Goal: Information Seeking & Learning: Learn about a topic

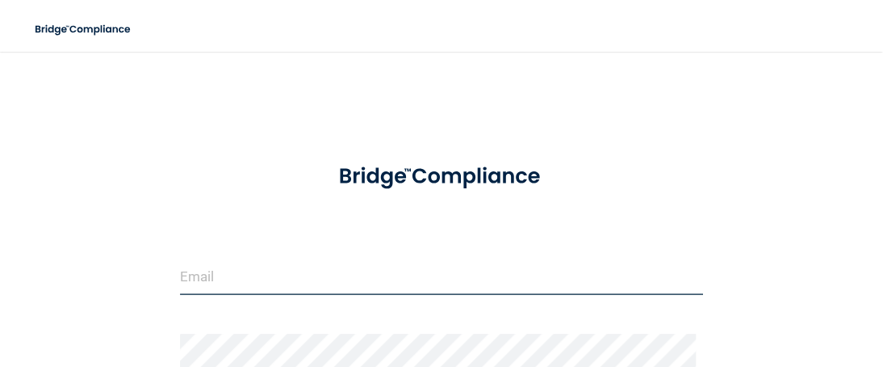
click at [245, 279] on input "email" at bounding box center [442, 276] width 524 height 36
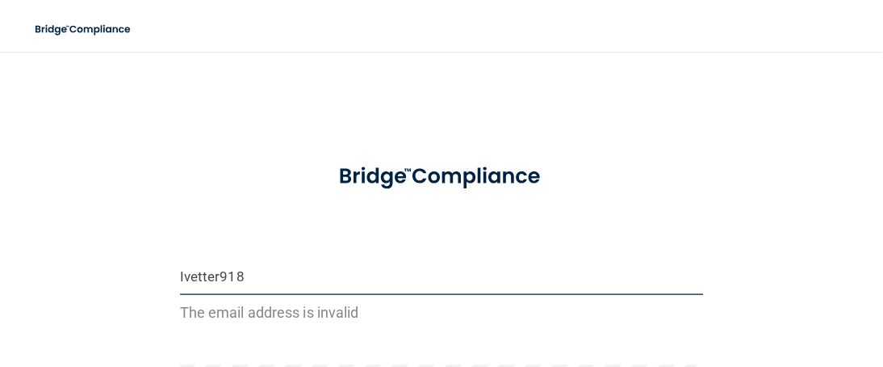
click at [245, 279] on input "Ivetter918" at bounding box center [442, 276] width 524 height 36
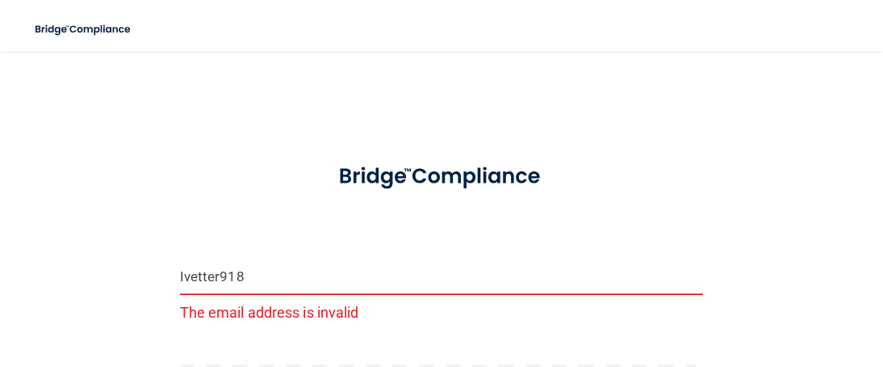
click at [245, 279] on input "Ivetter918" at bounding box center [442, 276] width 524 height 36
click at [256, 274] on input "Ivetter918" at bounding box center [442, 276] width 524 height 36
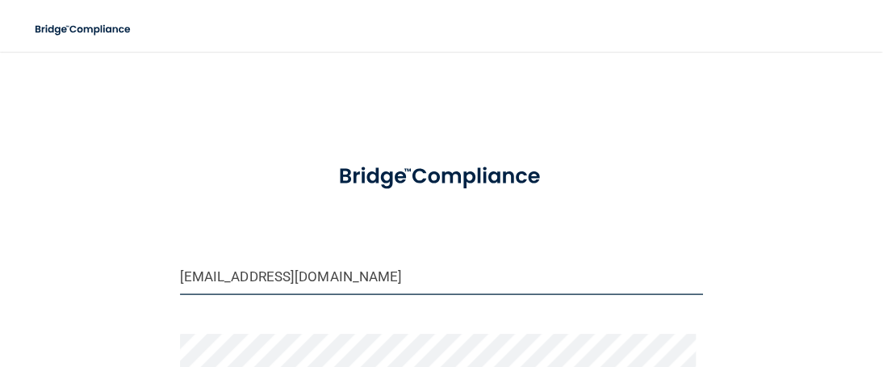
type input "[EMAIL_ADDRESS][DOMAIN_NAME]"
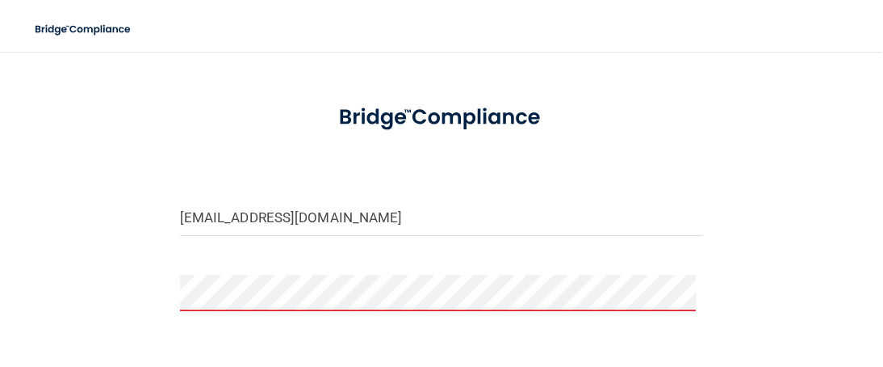
scroll to position [75, 0]
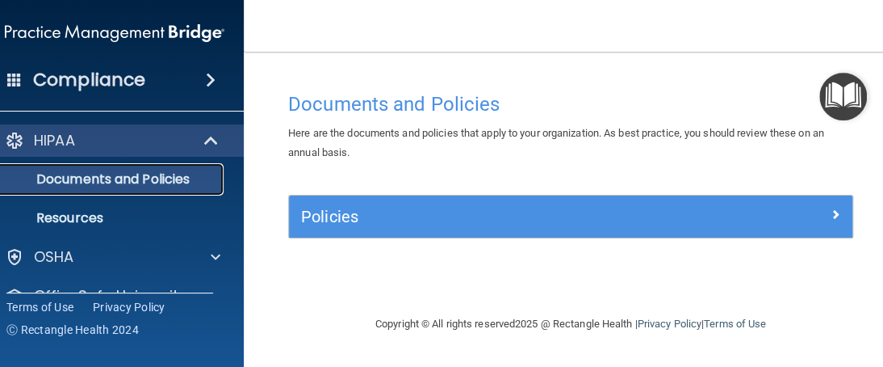
click at [106, 173] on p "Documents and Policies" at bounding box center [106, 179] width 220 height 16
click at [138, 173] on p "Documents and Policies" at bounding box center [106, 179] width 220 height 16
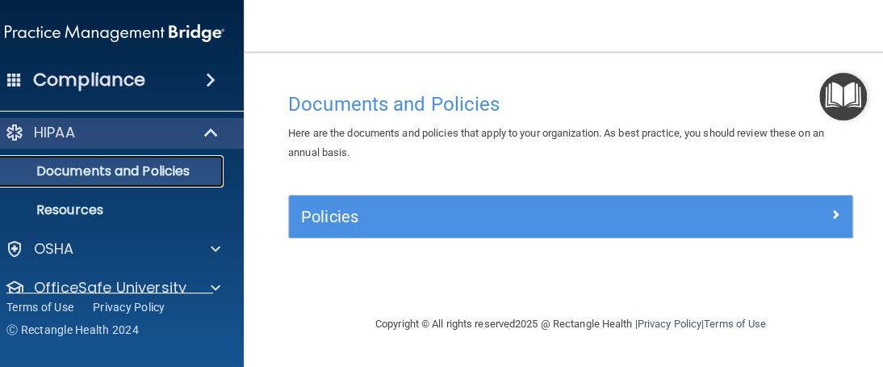
scroll to position [6, 0]
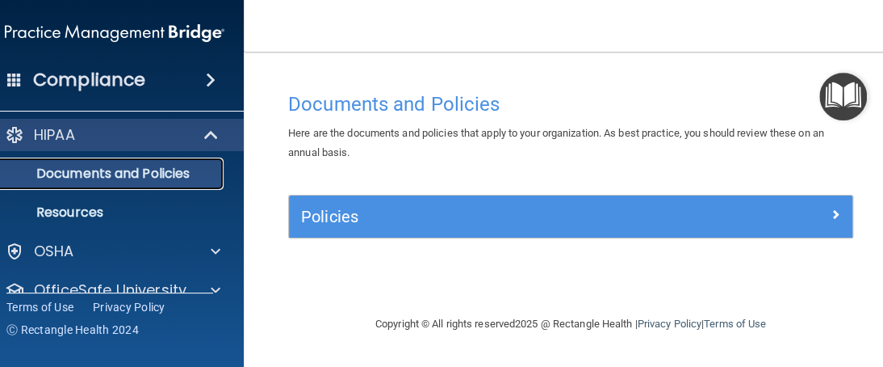
click at [90, 177] on p "Documents and Policies" at bounding box center [106, 173] width 220 height 16
click at [161, 166] on p "Documents and Policies" at bounding box center [106, 173] width 220 height 16
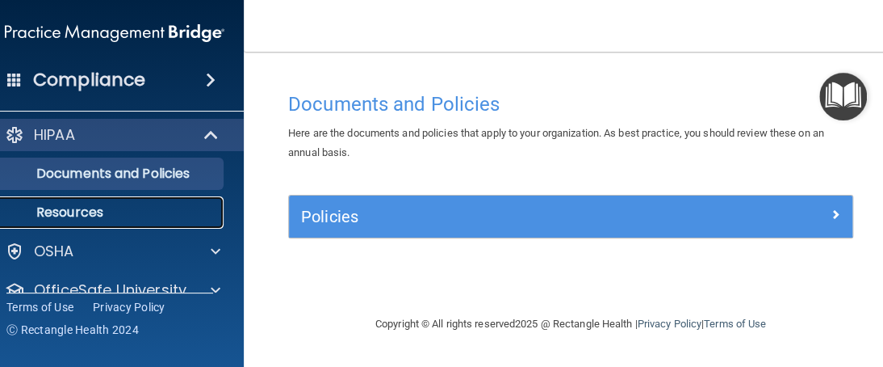
click at [83, 212] on p "Resources" at bounding box center [106, 212] width 220 height 16
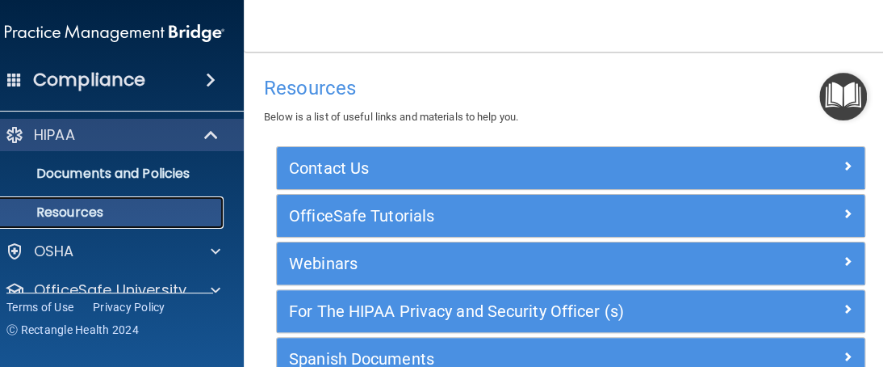
scroll to position [38, 0]
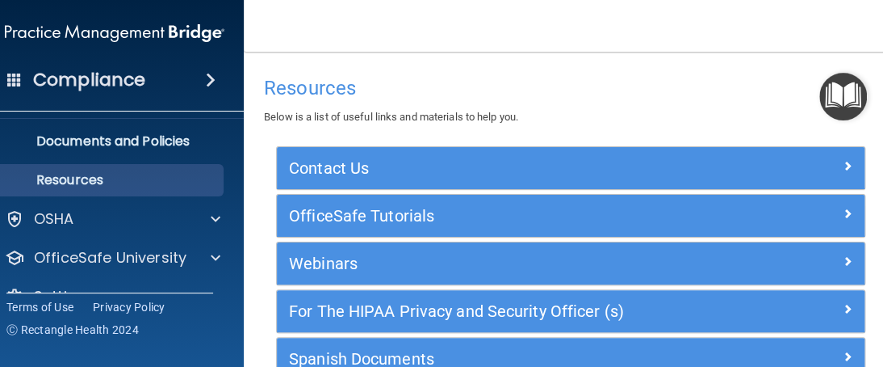
click at [738, 130] on div "Resources Below is a list of useful links and materials to help you. Contact Us…" at bounding box center [570, 257] width 589 height 379
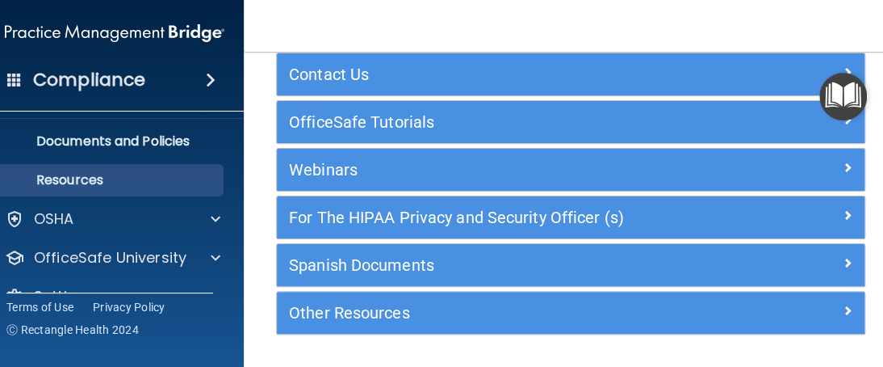
scroll to position [97, 0]
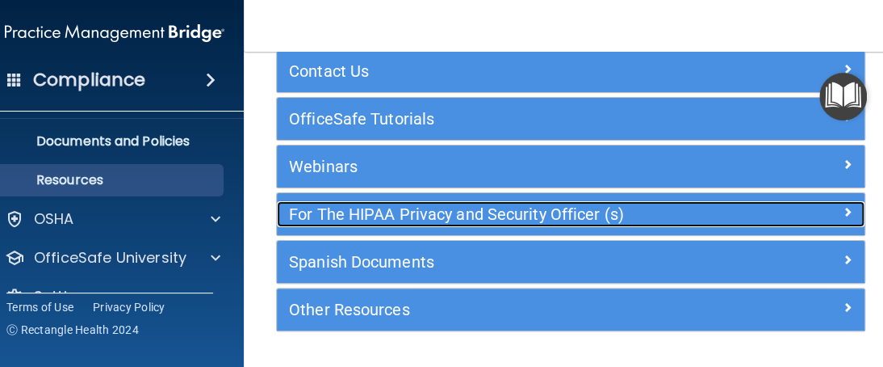
click at [408, 209] on h5 "For The HIPAA Privacy and Security Officer (s)" at bounding box center [497, 214] width 417 height 18
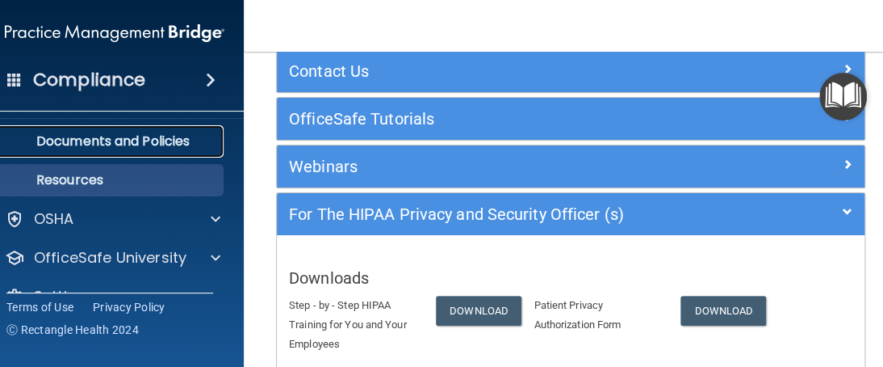
click at [115, 136] on p "Documents and Policies" at bounding box center [106, 141] width 220 height 16
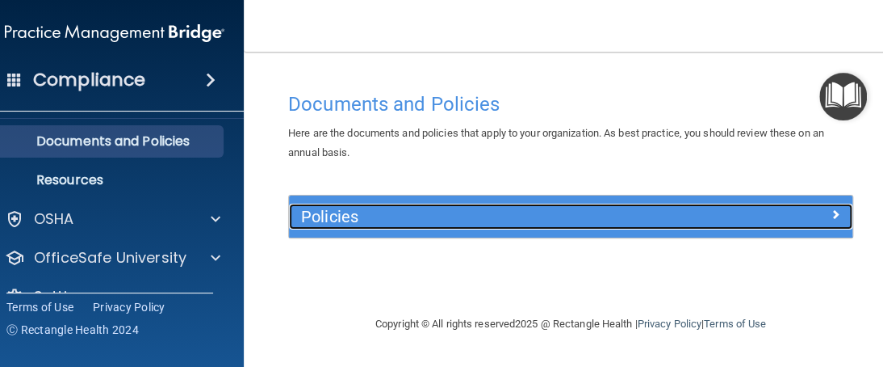
click at [662, 210] on h5 "Policies" at bounding box center [500, 216] width 399 height 18
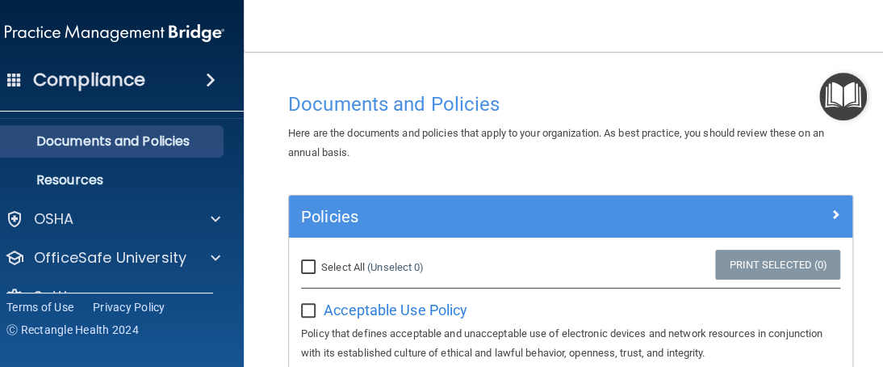
click at [205, 90] on div "Compliance" at bounding box center [114, 80] width 258 height 36
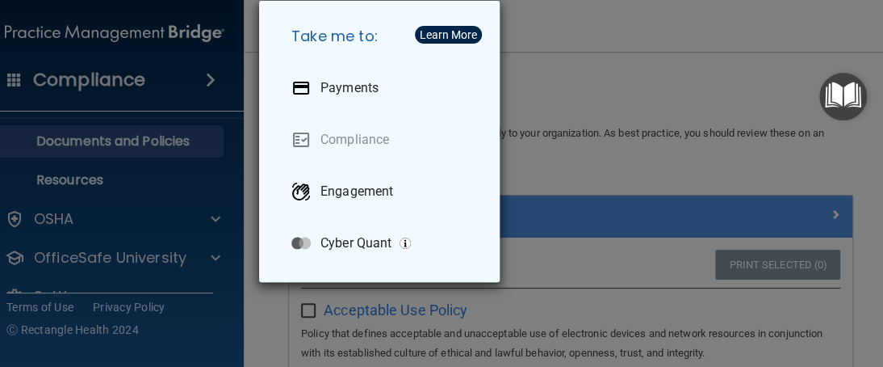
click at [207, 145] on div "Take me to: Payments Compliance Engagement Cyber Quant" at bounding box center [441, 183] width 883 height 367
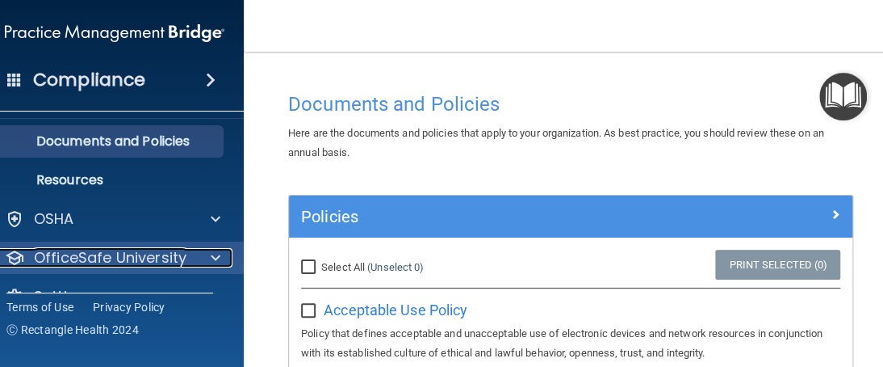
click at [211, 256] on span at bounding box center [216, 257] width 10 height 19
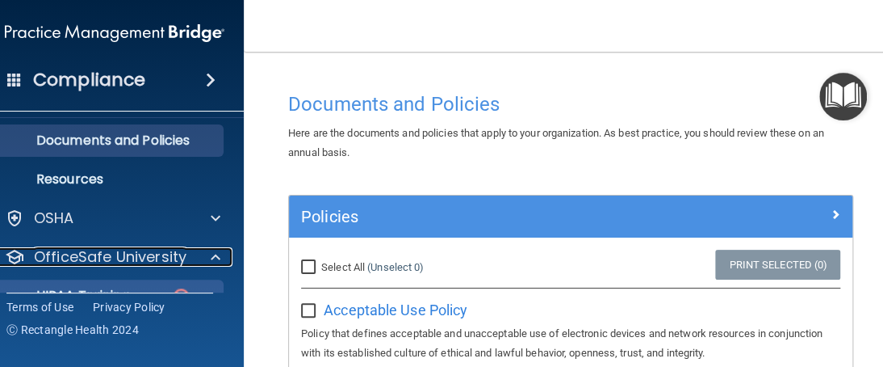
scroll to position [70, 0]
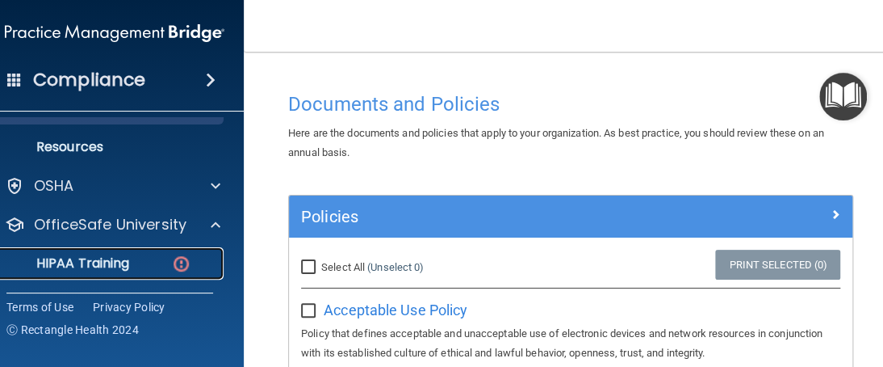
click at [99, 257] on p "HIPAA Training" at bounding box center [62, 263] width 133 height 16
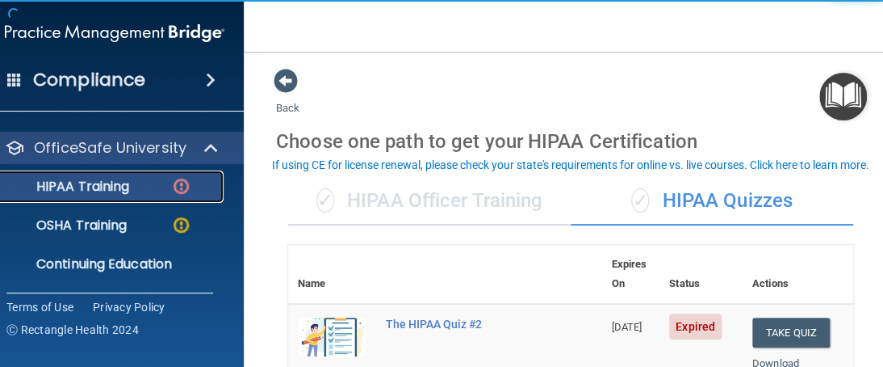
click at [66, 186] on p "HIPAA Training" at bounding box center [62, 186] width 133 height 16
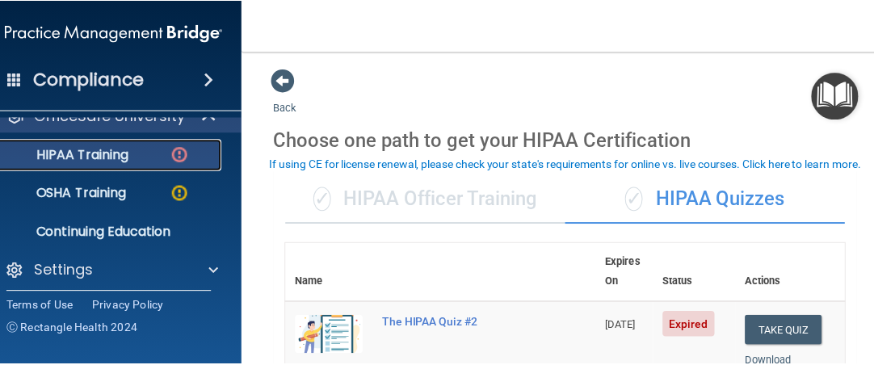
scroll to position [103, 0]
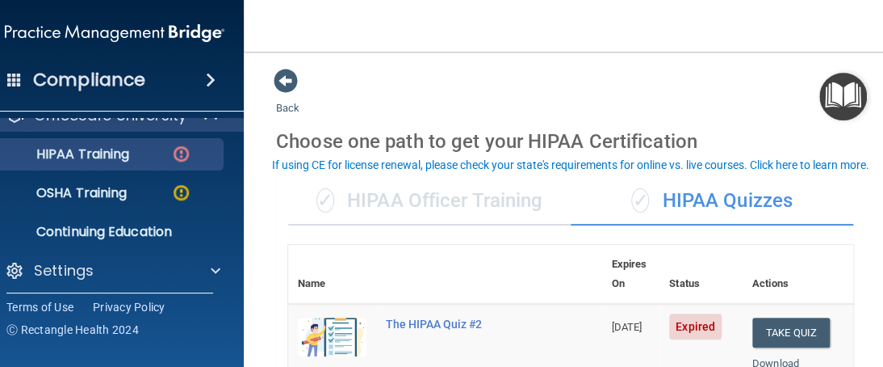
click at [836, 197] on div "✓ HIPAA Quizzes" at bounding box center [712, 201] width 283 height 48
click at [844, 195] on div "✓ HIPAA Quizzes" at bounding box center [712, 201] width 283 height 48
drag, startPoint x: 882, startPoint y: 277, endPoint x: 848, endPoint y: 284, distance: 33.9
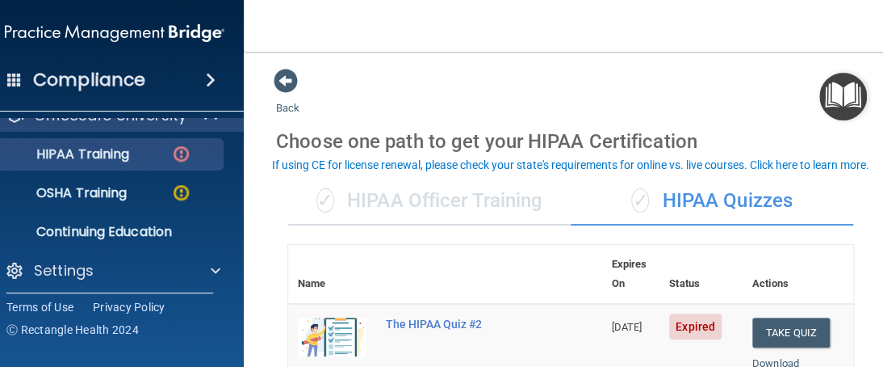
click at [848, 284] on main "Back Choose one path to get your HIPAA Certification ✓ HIPAA Officer Training ✓…" at bounding box center [571, 209] width 654 height 315
click at [672, 336] on td "Expired" at bounding box center [701, 355] width 83 height 102
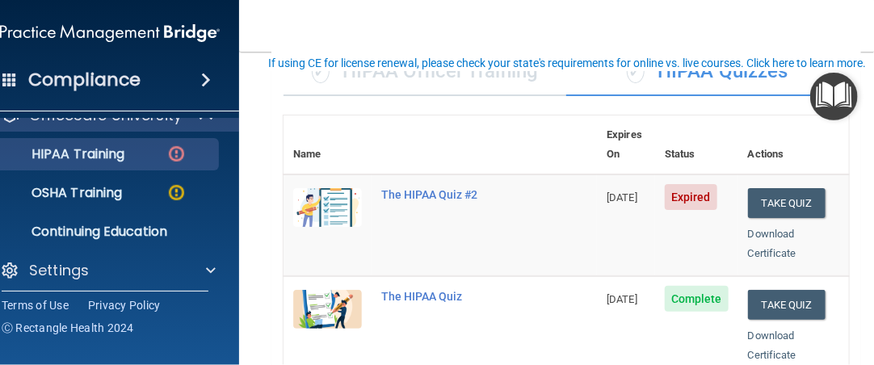
scroll to position [97, 0]
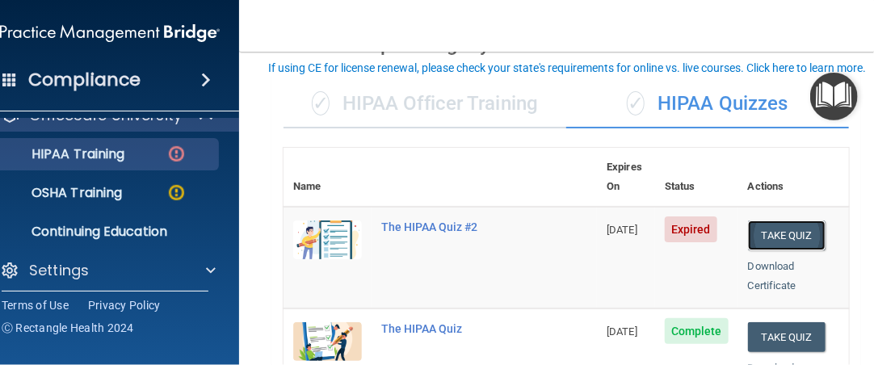
click at [789, 220] on button "Take Quiz" at bounding box center [787, 235] width 78 height 30
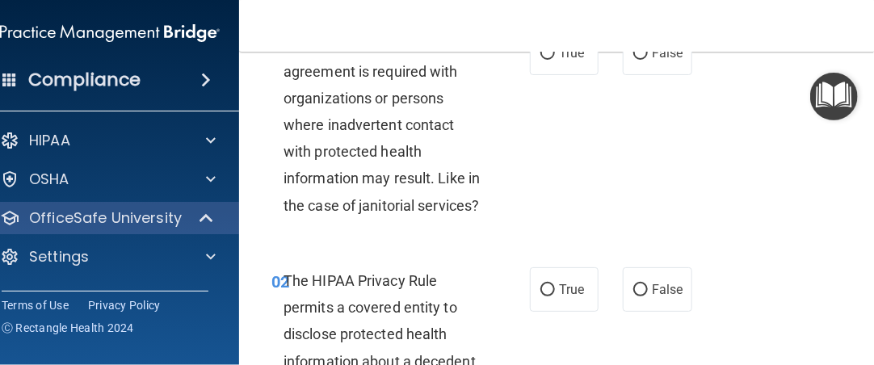
click at [777, 209] on div "01 A business associate agreement is required with organizations or persons whe…" at bounding box center [566, 128] width 614 height 237
click at [769, 216] on div "01 A business associate agreement is required with organizations or persons whe…" at bounding box center [566, 128] width 614 height 237
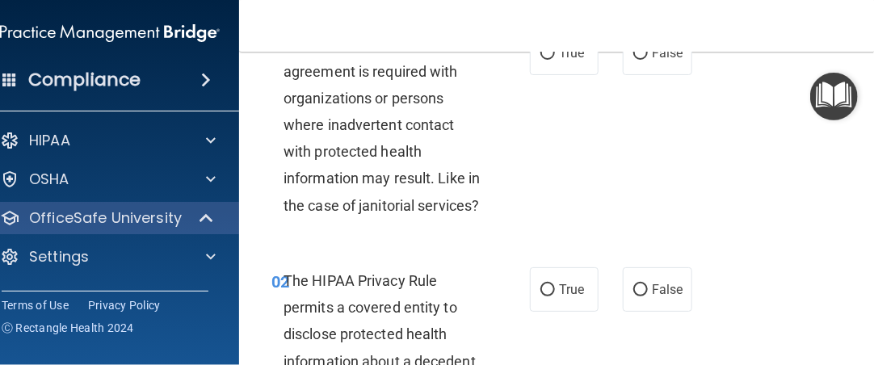
click at [769, 216] on div "01 A business associate agreement is required with organizations or persons whe…" at bounding box center [566, 128] width 614 height 237
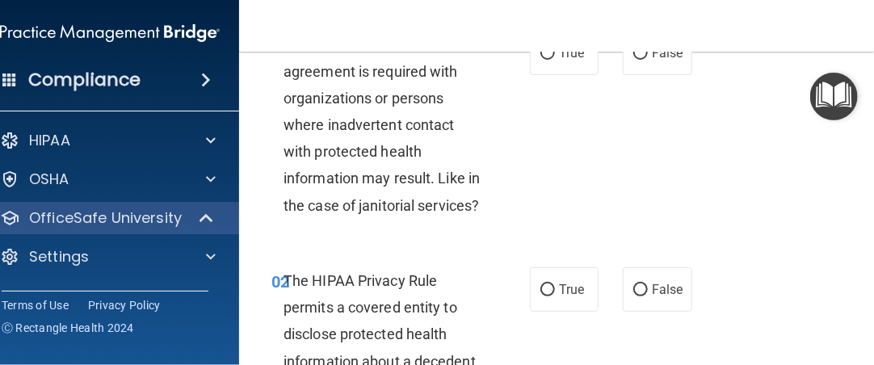
click at [780, 217] on div "01 A business associate agreement is required with organizations or persons whe…" at bounding box center [566, 128] width 614 height 237
click at [736, 228] on div "01 A business associate agreement is required with organizations or persons whe…" at bounding box center [566, 128] width 614 height 237
click at [780, 223] on div "01 A business associate agreement is required with organizations or persons whe…" at bounding box center [566, 128] width 614 height 237
click at [425, 210] on div "A business associate agreement is required with organizations or persons where …" at bounding box center [389, 125] width 212 height 188
click at [781, 217] on div "01 A business associate agreement is required with organizations or persons whe…" at bounding box center [566, 128] width 614 height 237
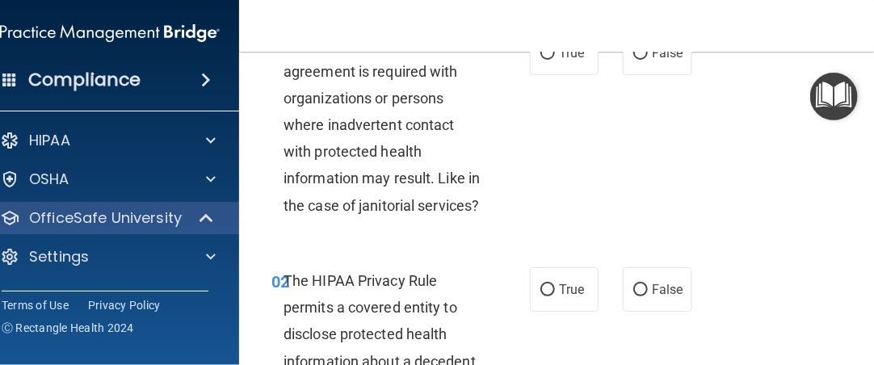
click at [781, 217] on div "01 A business associate agreement is required with organizations or persons whe…" at bounding box center [566, 128] width 614 height 237
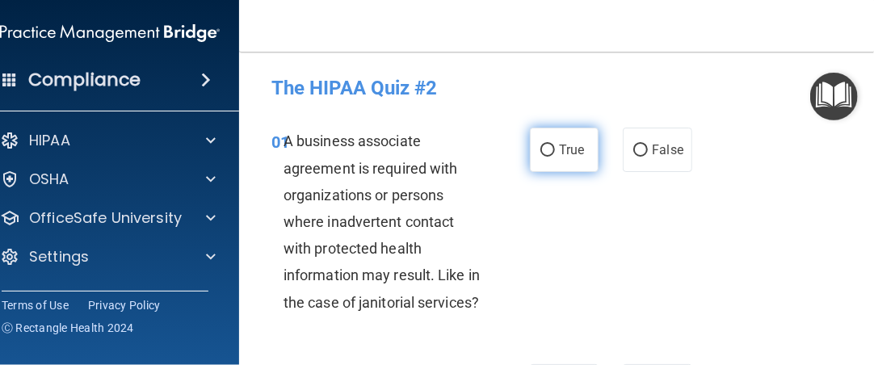
click at [540, 151] on input "True" at bounding box center [547, 151] width 15 height 12
radio input "true"
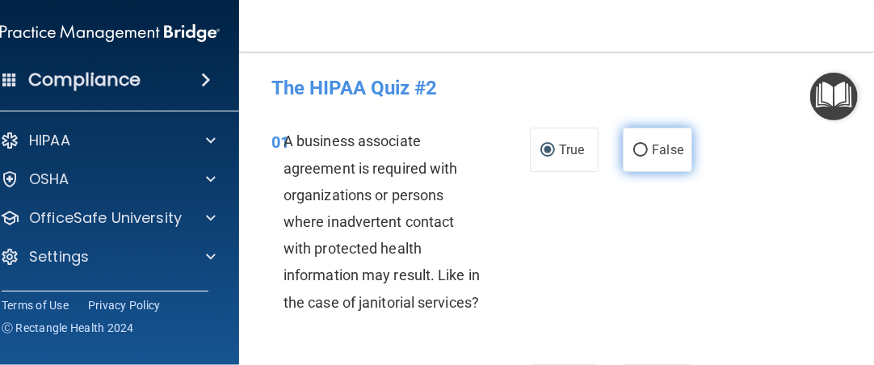
click at [633, 148] on input "False" at bounding box center [640, 151] width 15 height 12
radio input "true"
radio input "false"
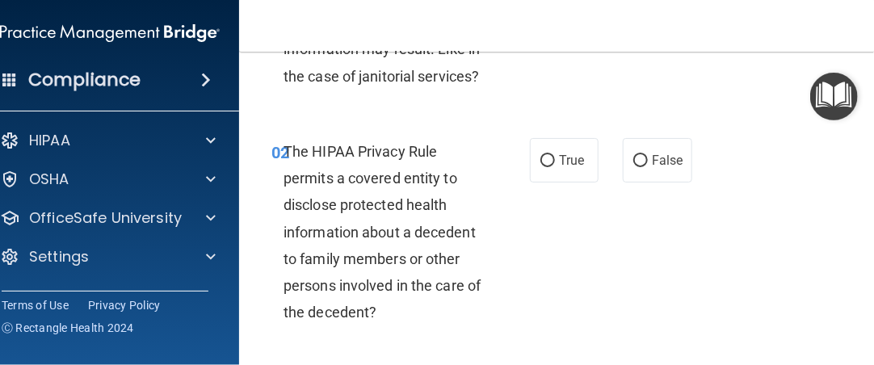
scroll to position [258, 0]
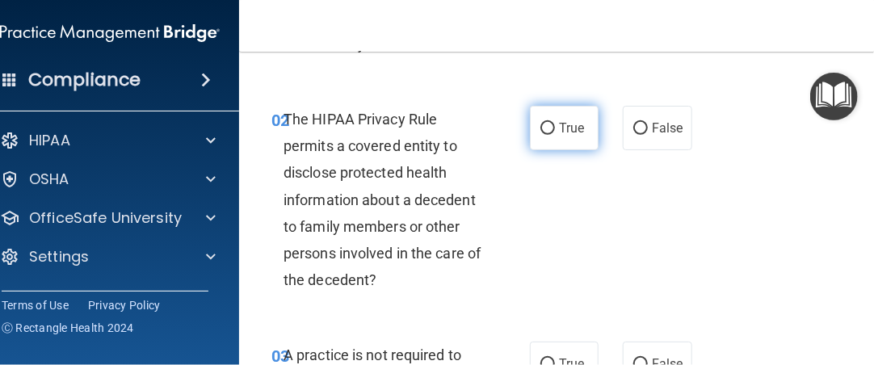
click at [547, 124] on input "True" at bounding box center [547, 129] width 15 height 12
radio input "true"
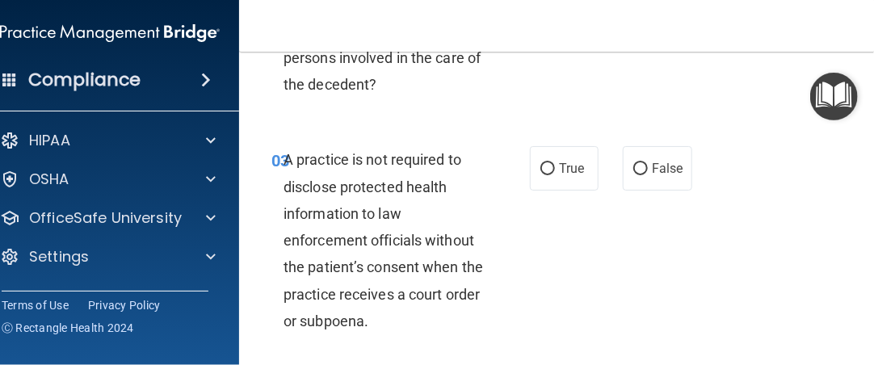
scroll to position [484, 0]
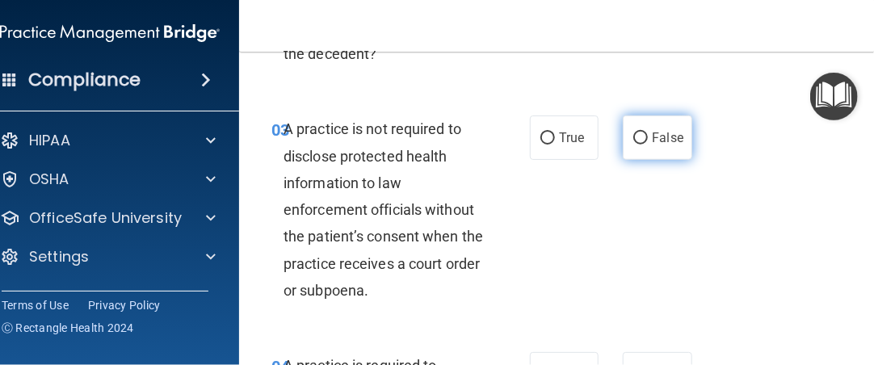
click at [633, 138] on input "False" at bounding box center [640, 138] width 15 height 12
radio input "true"
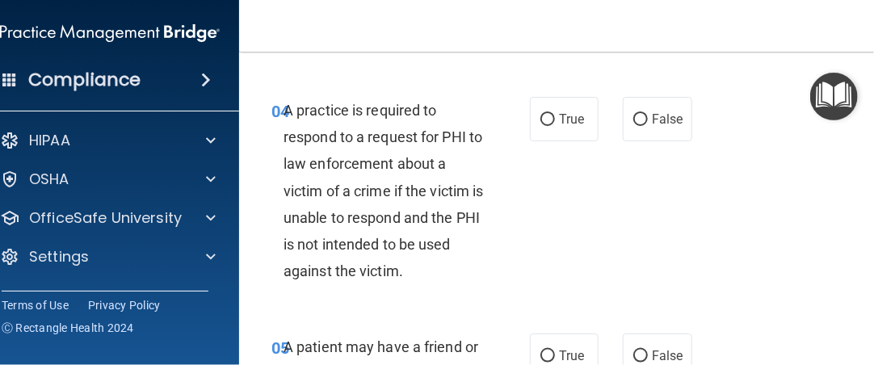
scroll to position [743, 0]
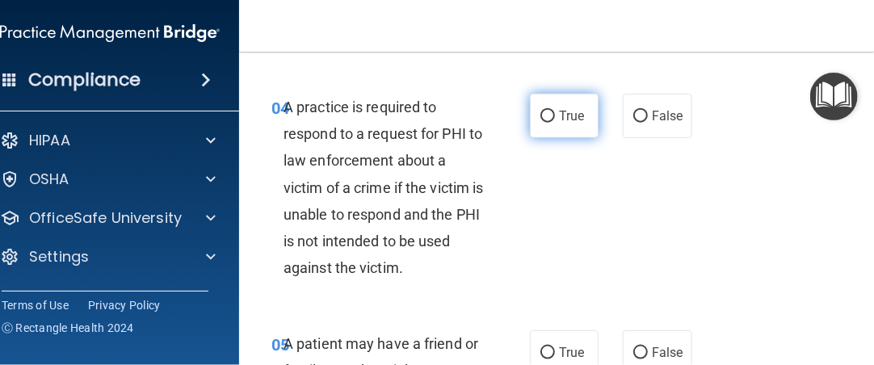
click at [540, 115] on input "True" at bounding box center [547, 117] width 15 height 12
radio input "true"
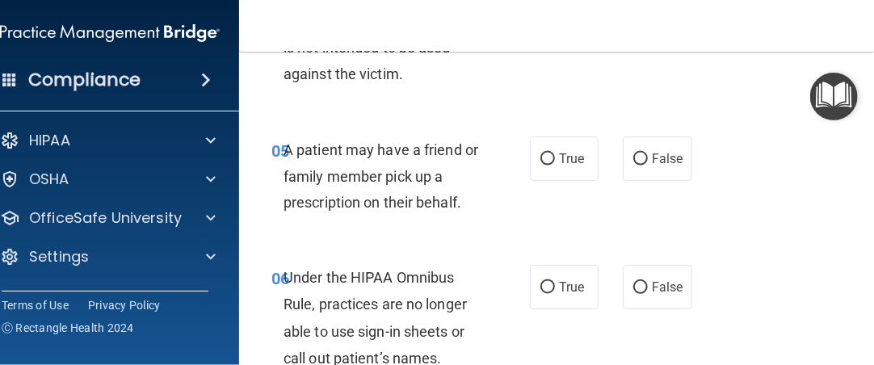
scroll to position [969, 0]
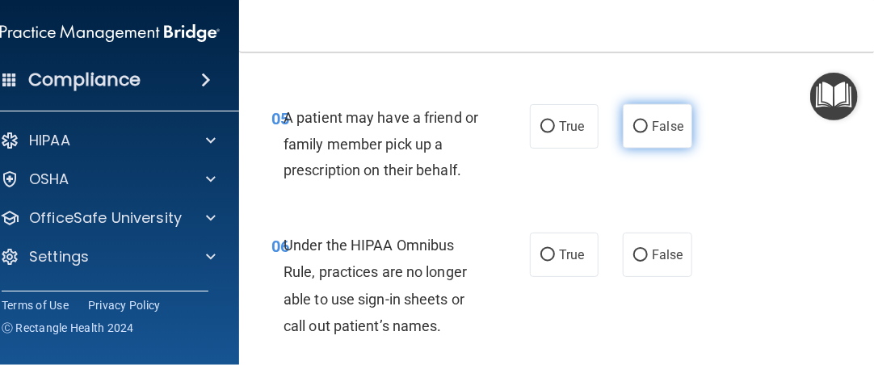
click at [633, 125] on input "False" at bounding box center [640, 127] width 15 height 12
radio input "true"
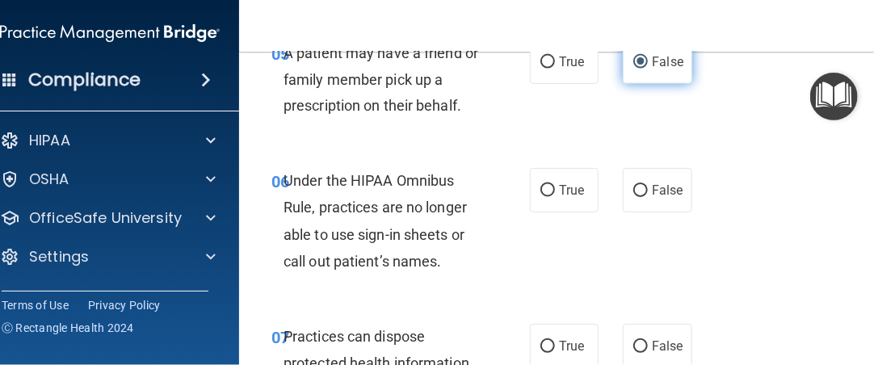
scroll to position [1066, 0]
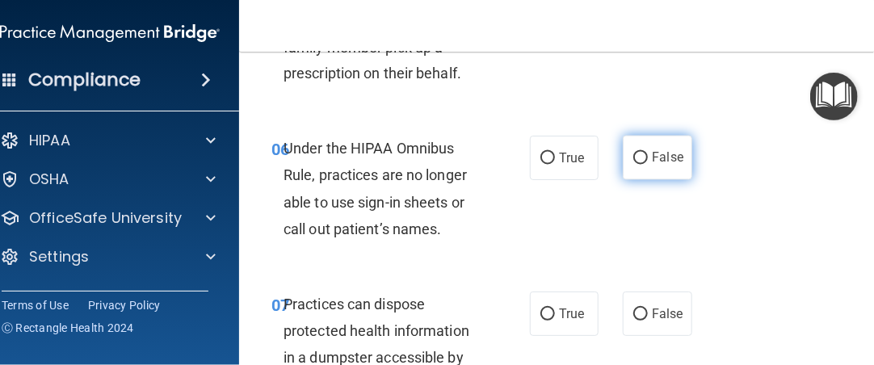
click at [633, 154] on input "False" at bounding box center [640, 159] width 15 height 12
radio input "true"
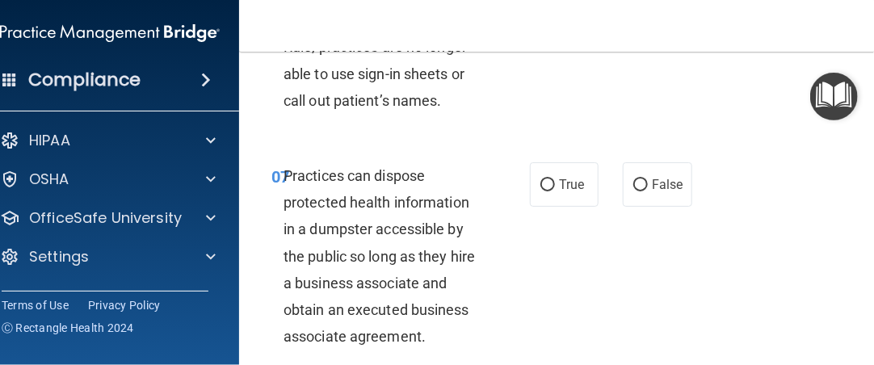
scroll to position [1227, 0]
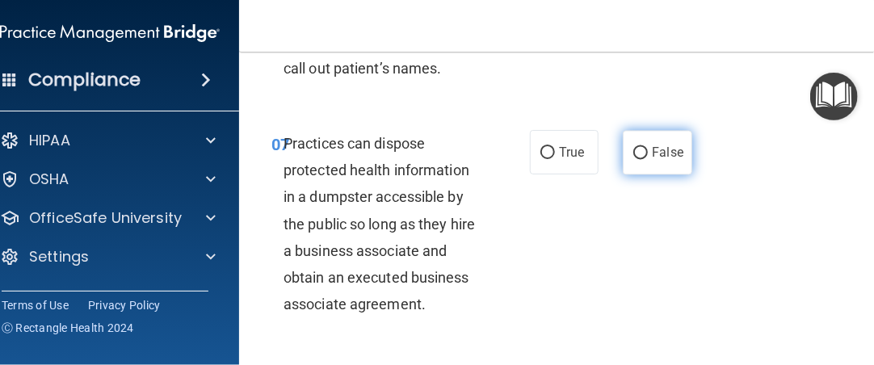
click at [638, 148] on input "False" at bounding box center [640, 153] width 15 height 12
radio input "true"
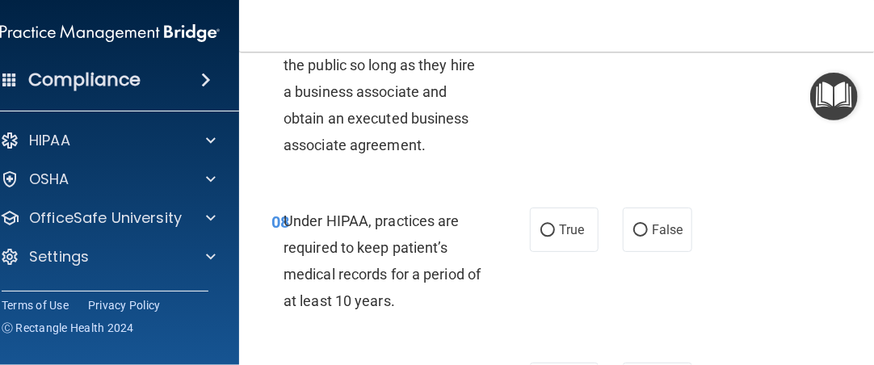
scroll to position [1389, 0]
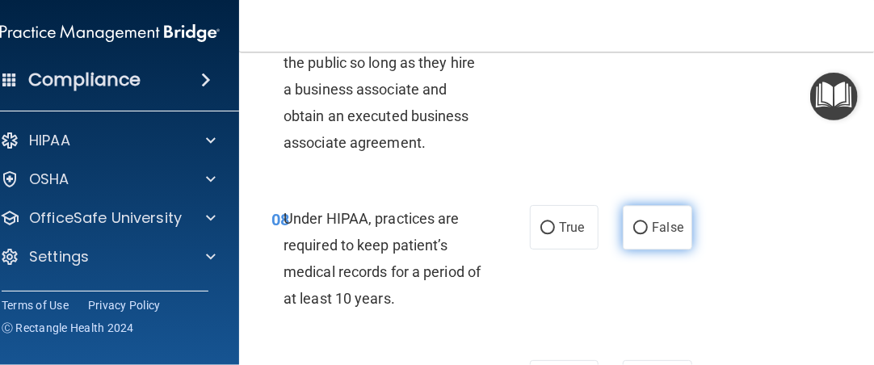
click at [638, 222] on input "False" at bounding box center [640, 228] width 15 height 12
radio input "true"
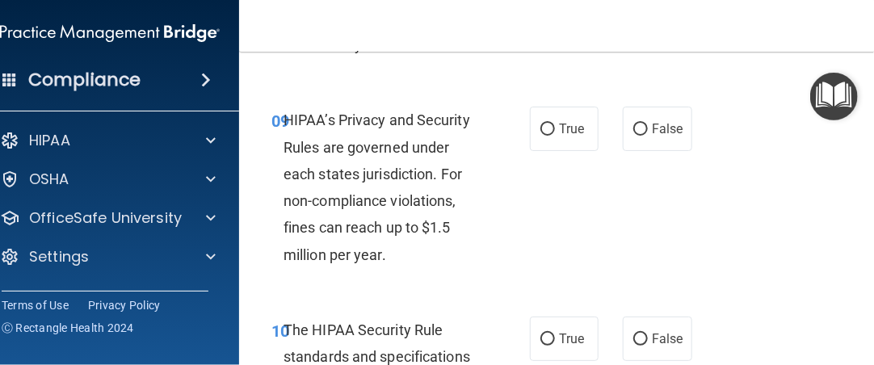
scroll to position [1647, 0]
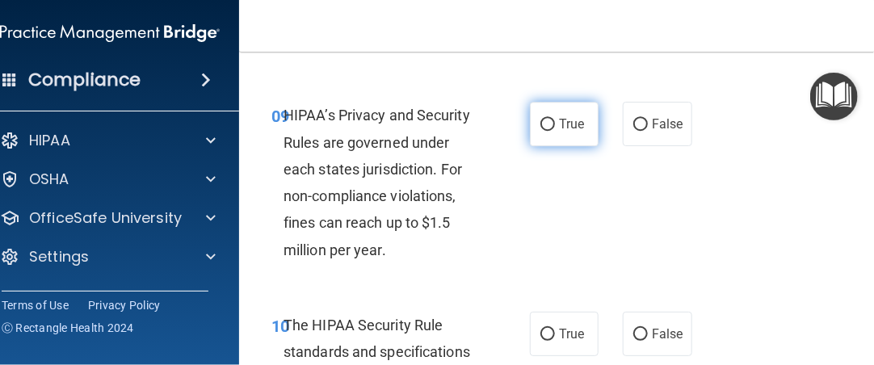
click at [548, 122] on input "True" at bounding box center [547, 125] width 15 height 12
radio input "true"
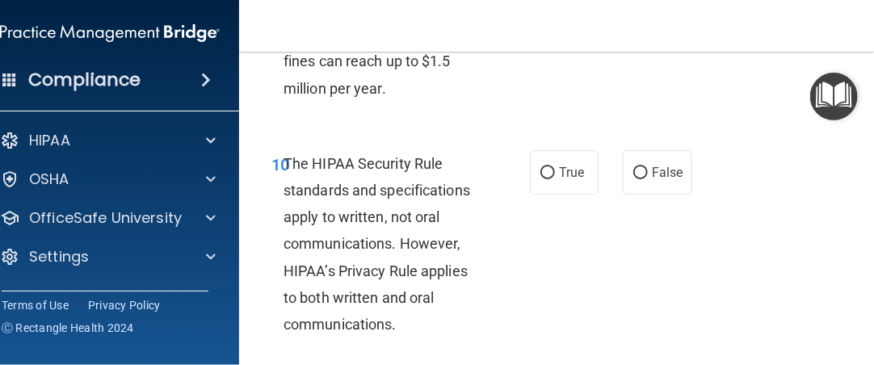
scroll to position [1841, 0]
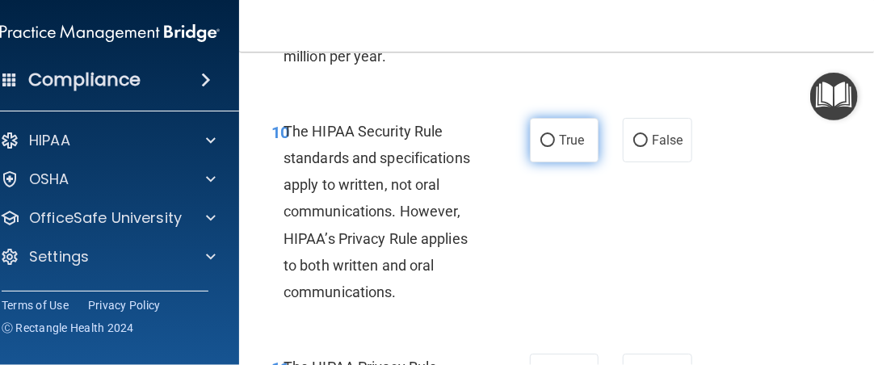
click at [547, 140] on input "True" at bounding box center [547, 141] width 15 height 12
radio input "true"
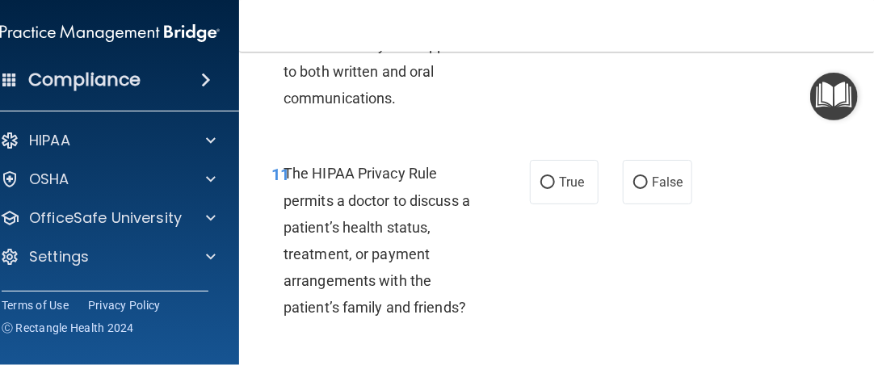
scroll to position [2067, 0]
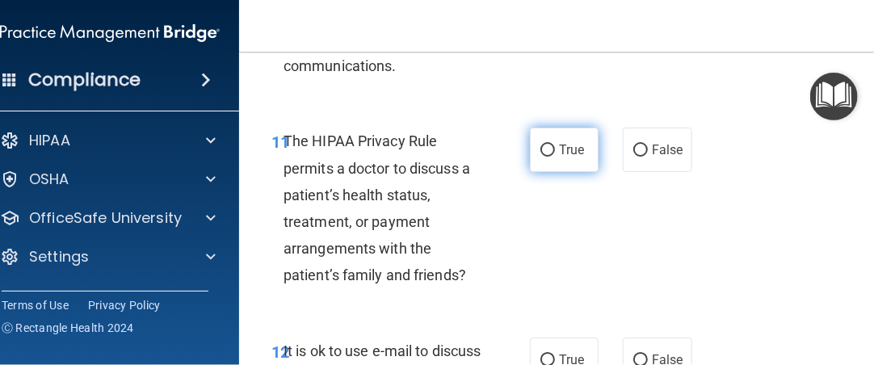
click at [542, 149] on input "True" at bounding box center [547, 151] width 15 height 12
radio input "true"
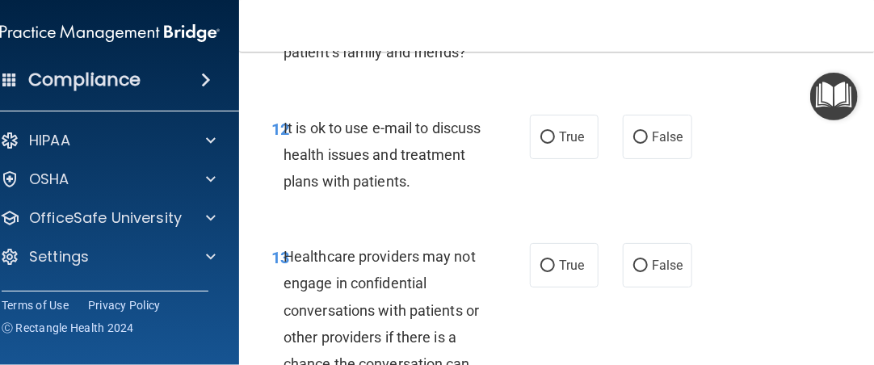
scroll to position [2293, 0]
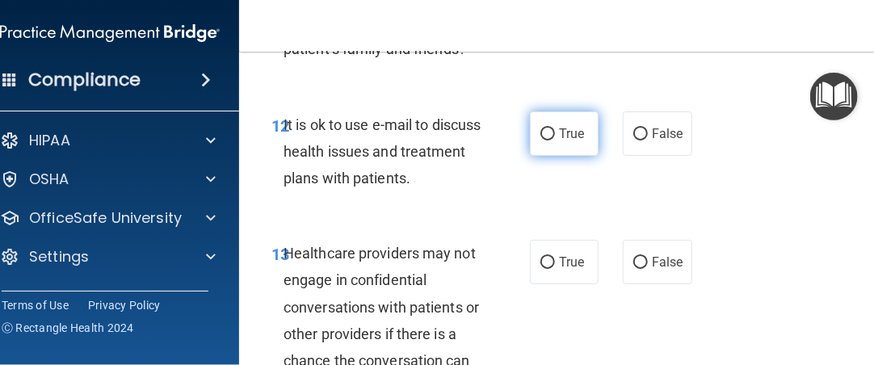
click at [546, 135] on input "True" at bounding box center [547, 134] width 15 height 12
radio input "true"
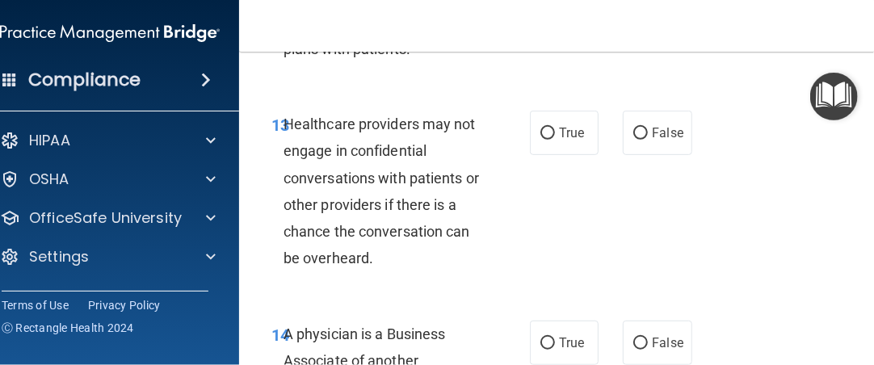
scroll to position [2454, 0]
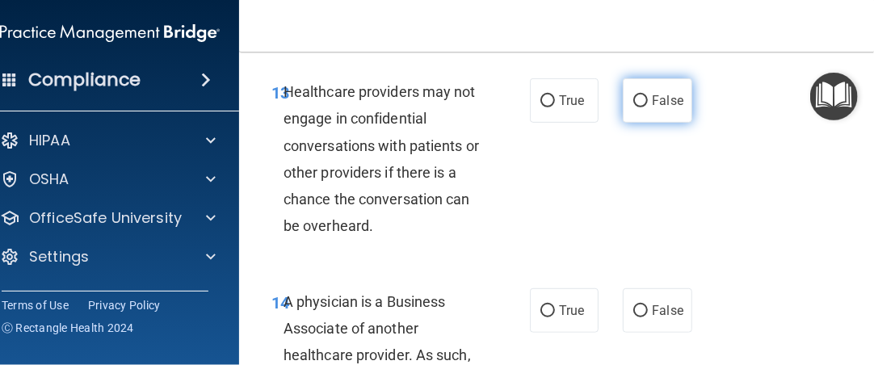
click at [636, 100] on input "False" at bounding box center [640, 101] width 15 height 12
radio input "true"
click at [646, 227] on div "13 Healthcare providers may not engage in confidential conversations with patie…" at bounding box center [566, 162] width 614 height 209
click at [489, 207] on div "13 Healthcare providers may not engage in confidential conversations with patie…" at bounding box center [400, 162] width 307 height 169
click at [622, 203] on div "13 Healthcare providers may not engage in confidential conversations with patie…" at bounding box center [566, 162] width 614 height 209
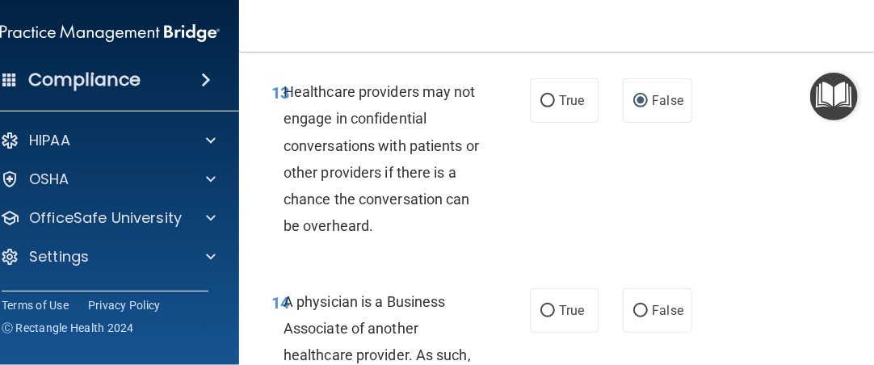
drag, startPoint x: 779, startPoint y: 216, endPoint x: 782, endPoint y: 187, distance: 28.4
click at [782, 187] on div "13 Healthcare providers may not engage in confidential conversations with patie…" at bounding box center [566, 162] width 614 height 209
click at [782, 188] on div "13 Healthcare providers may not engage in confidential conversations with patie…" at bounding box center [566, 162] width 614 height 209
click at [765, 291] on div "14 A physician is a Business Associate of another healthcare provider. As such,…" at bounding box center [566, 359] width 614 height 182
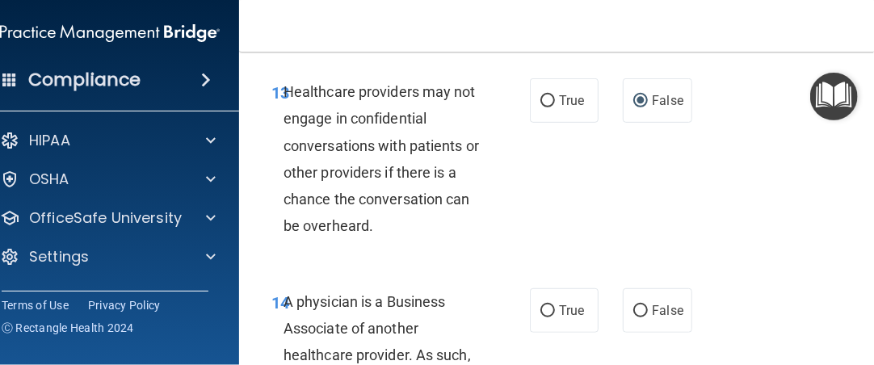
click at [625, 222] on div "13 Healthcare providers may not engage in confidential conversations with patie…" at bounding box center [566, 162] width 614 height 209
drag, startPoint x: 639, startPoint y: 145, endPoint x: 655, endPoint y: 191, distance: 49.3
click at [655, 191] on div "13 Healthcare providers may not engage in confidential conversations with patie…" at bounding box center [566, 162] width 614 height 209
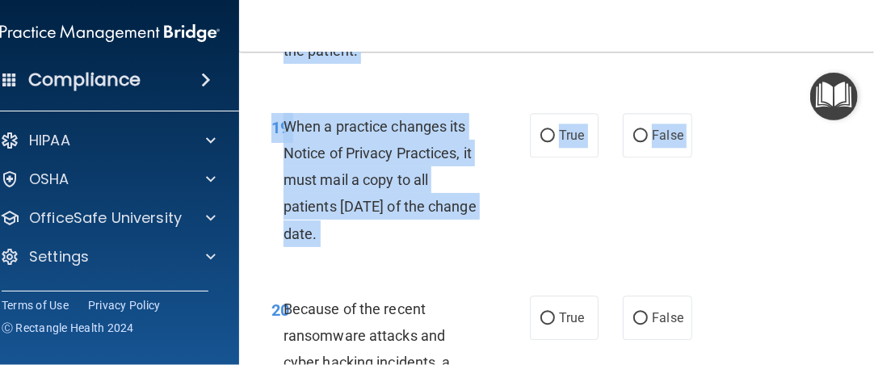
drag, startPoint x: 655, startPoint y: 191, endPoint x: 738, endPoint y: 367, distance: 193.9
click at [738, 365] on html "Compliance HIPAA Documents and Policies Report an Incident Business Associates …" at bounding box center [437, 182] width 874 height 365
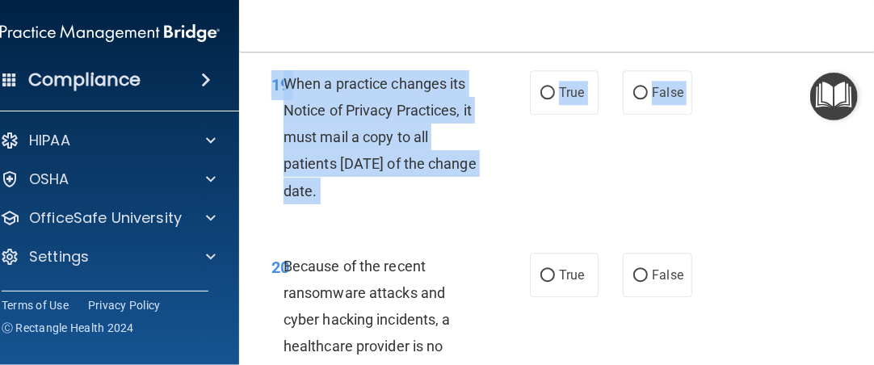
click at [699, 89] on div "19 When a practice changes its Notice of Privacy Practices, it must mail a copy…" at bounding box center [566, 141] width 614 height 182
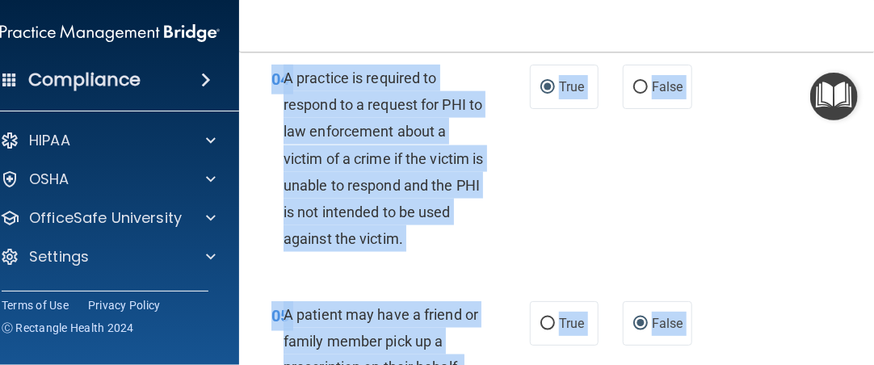
scroll to position [0, 0]
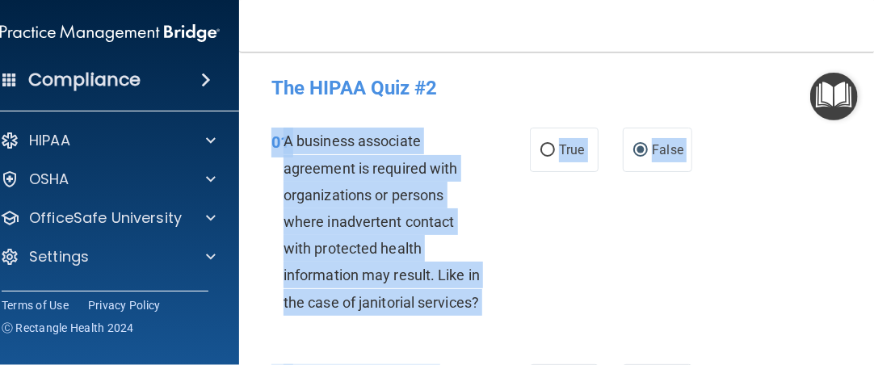
drag, startPoint x: 769, startPoint y: 252, endPoint x: 694, endPoint y: 144, distance: 131.2
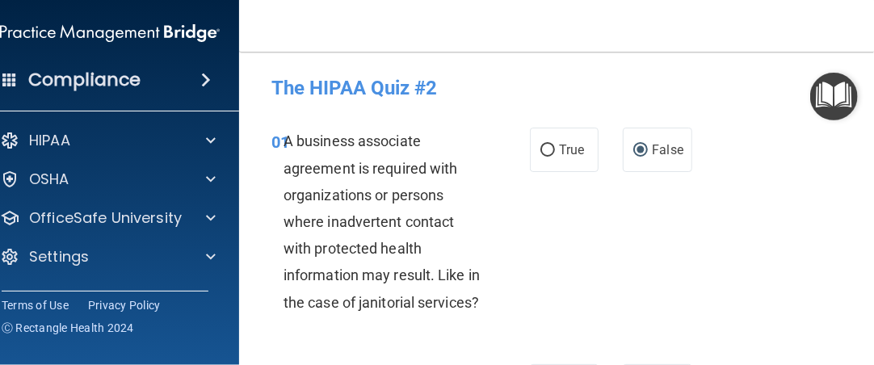
click at [665, 221] on div "01 A business associate agreement is required with organizations or persons whe…" at bounding box center [566, 225] width 614 height 237
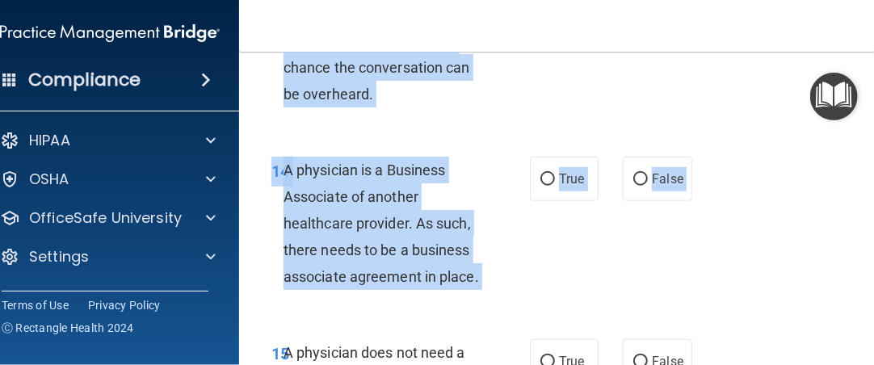
scroll to position [2612, 0]
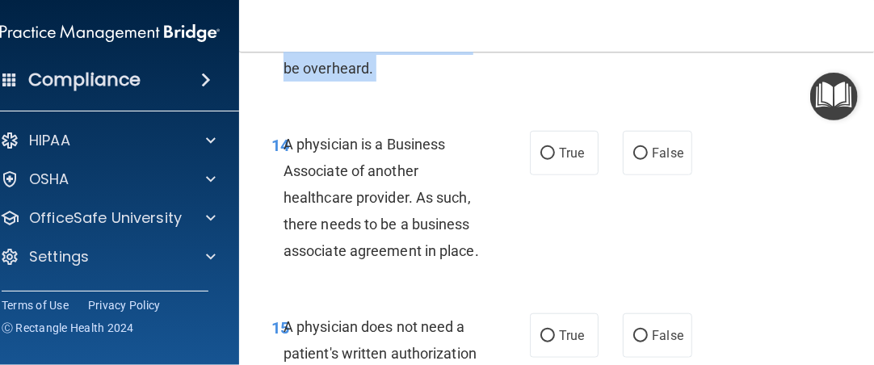
drag, startPoint x: 694, startPoint y: 198, endPoint x: 672, endPoint y: 252, distance: 58.3
click at [672, 252] on div "14 A physician is a Business Associate of another healthcare provider. As such,…" at bounding box center [566, 202] width 614 height 182
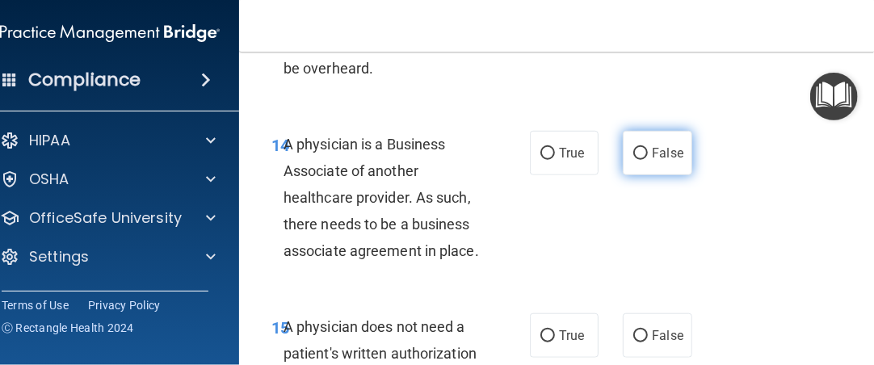
click at [626, 149] on label "False" at bounding box center [656, 153] width 69 height 44
click at [633, 149] on input "False" at bounding box center [640, 154] width 15 height 12
radio input "true"
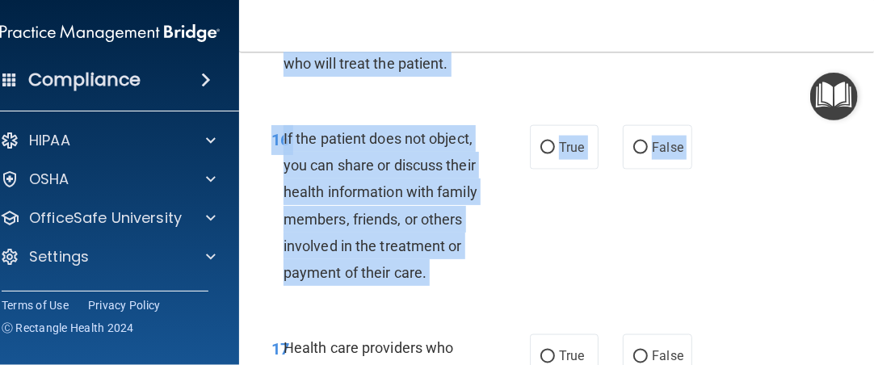
drag, startPoint x: 654, startPoint y: 223, endPoint x: 723, endPoint y: 369, distance: 161.4
click at [723, 365] on html "Compliance HIPAA Documents and Policies Report an Incident Business Associates …" at bounding box center [437, 182] width 874 height 365
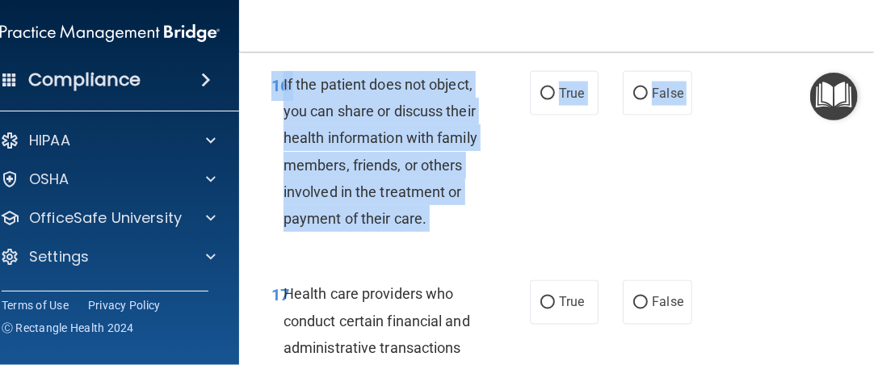
click at [714, 298] on div "17 Health care providers who conduct certain financial and administrative trans…" at bounding box center [566, 364] width 614 height 209
drag, startPoint x: 714, startPoint y: 298, endPoint x: 719, endPoint y: 67, distance: 230.9
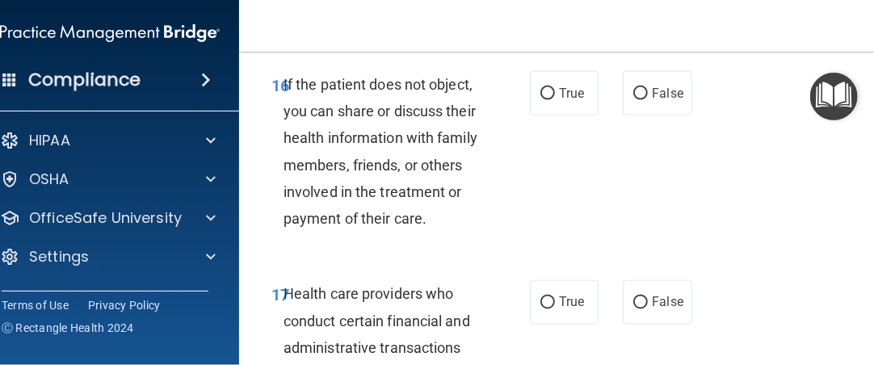
drag, startPoint x: 752, startPoint y: 193, endPoint x: 744, endPoint y: 148, distance: 45.8
click at [744, 148] on div "16 If the patient does not object, you can share or discuss their health inform…" at bounding box center [566, 155] width 614 height 209
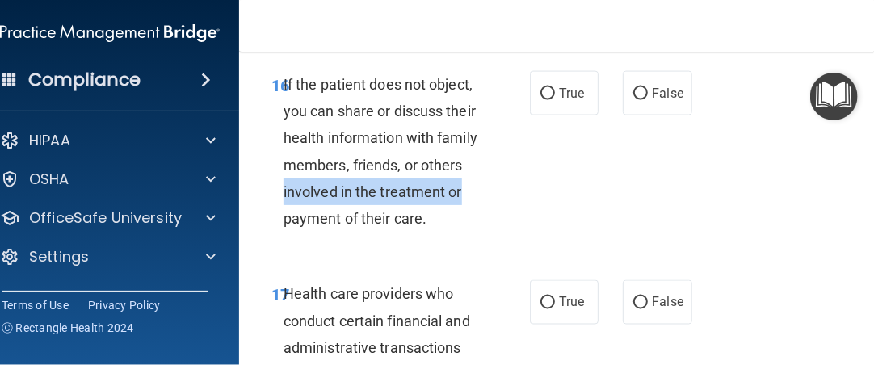
drag, startPoint x: 542, startPoint y: 196, endPoint x: 538, endPoint y: 166, distance: 30.0
click at [538, 166] on div "16 If the patient does not object, you can share or discuss their health inform…" at bounding box center [400, 155] width 307 height 169
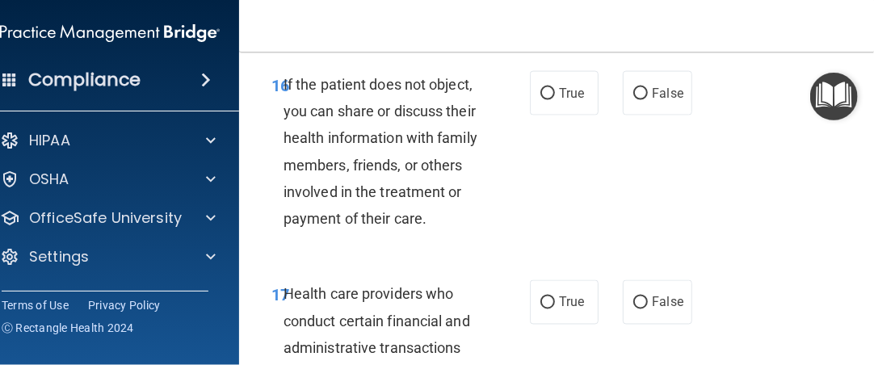
drag, startPoint x: 769, startPoint y: 78, endPoint x: 719, endPoint y: 65, distance: 52.5
click at [719, 65] on div "16 If the patient does not object, you can share or discuss their health inform…" at bounding box center [566, 155] width 614 height 209
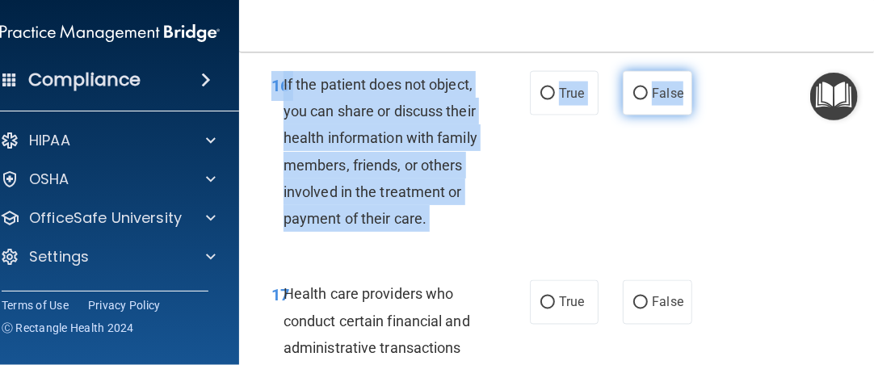
drag, startPoint x: 743, startPoint y: 219, endPoint x: 681, endPoint y: 90, distance: 142.6
click at [679, 90] on div "16 If the patient does not object, you can share or discuss their health inform…" at bounding box center [566, 155] width 614 height 209
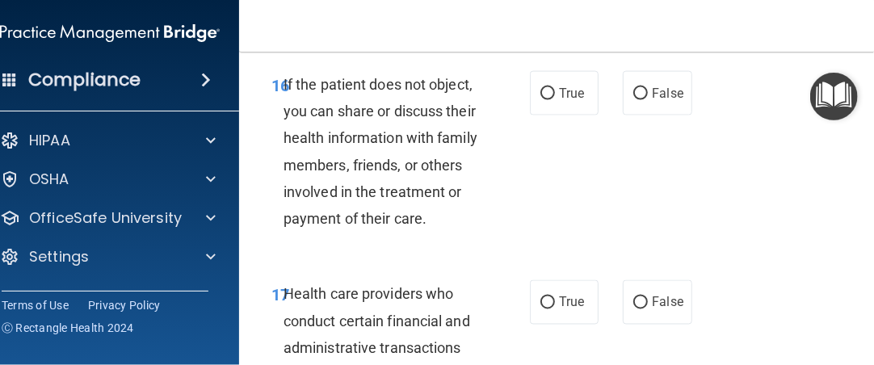
drag, startPoint x: 701, startPoint y: 138, endPoint x: 706, endPoint y: 67, distance: 71.3
click at [706, 56] on div "16 If the patient does not object, you can share or discuss their health inform…" at bounding box center [566, 155] width 614 height 209
drag, startPoint x: 702, startPoint y: 86, endPoint x: 702, endPoint y: 107, distance: 21.8
click at [702, 107] on div "16 If the patient does not object, you can share or discuss their health inform…" at bounding box center [566, 155] width 614 height 209
click at [713, 186] on div "16 If the patient does not object, you can share or discuss their health inform…" at bounding box center [566, 155] width 614 height 209
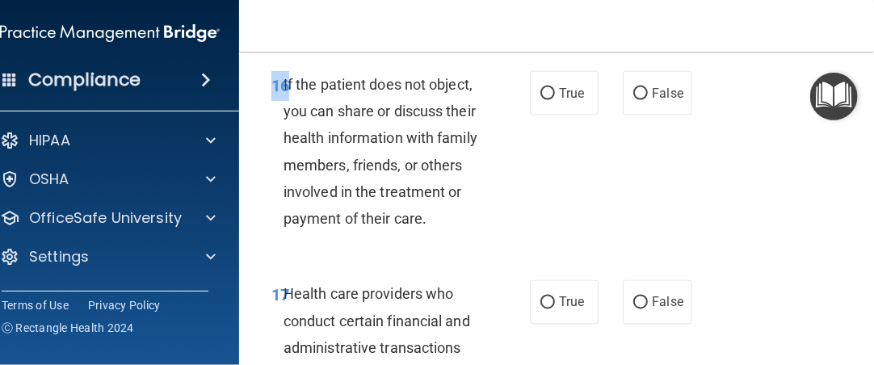
click at [713, 186] on div "16 If the patient does not object, you can share or discuss their health inform…" at bounding box center [566, 155] width 614 height 209
drag, startPoint x: 713, startPoint y: 186, endPoint x: 704, endPoint y: 191, distance: 10.1
click at [704, 191] on div "16 If the patient does not object, you can share or discuss their health inform…" at bounding box center [566, 155] width 614 height 209
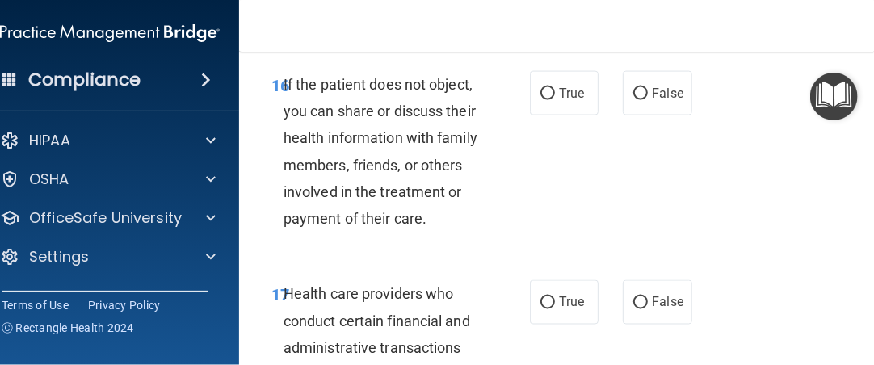
drag, startPoint x: 704, startPoint y: 191, endPoint x: 696, endPoint y: -15, distance: 206.0
click at [696, 0] on html "Compliance HIPAA Documents and Policies Report an Incident Business Associates …" at bounding box center [437, 182] width 874 height 365
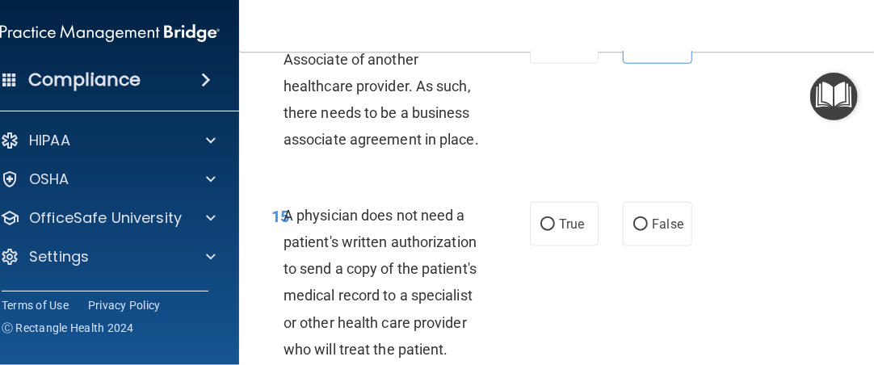
scroll to position [2669, 0]
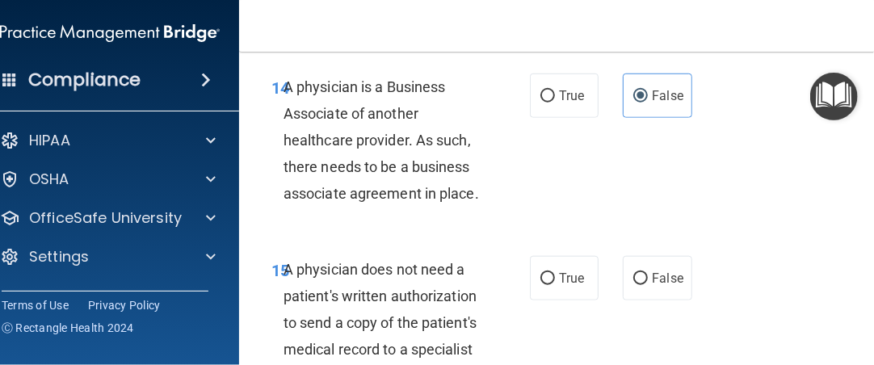
drag, startPoint x: 703, startPoint y: 38, endPoint x: 722, endPoint y: 53, distance: 24.1
click at [722, 53] on div "Toggle navigation [PERSON_NAME] [EMAIL_ADDRESS][DOMAIN_NAME] Manage My Enterpri…" at bounding box center [566, 182] width 654 height 365
drag, startPoint x: 723, startPoint y: 338, endPoint x: 727, endPoint y: 353, distance: 14.9
click at [727, 353] on div "15 A physician does not need a patient's written authorization to send a copy o…" at bounding box center [566, 340] width 614 height 209
click at [720, 357] on div "15 A physician does not need a patient's written authorization to send a copy o…" at bounding box center [566, 340] width 614 height 209
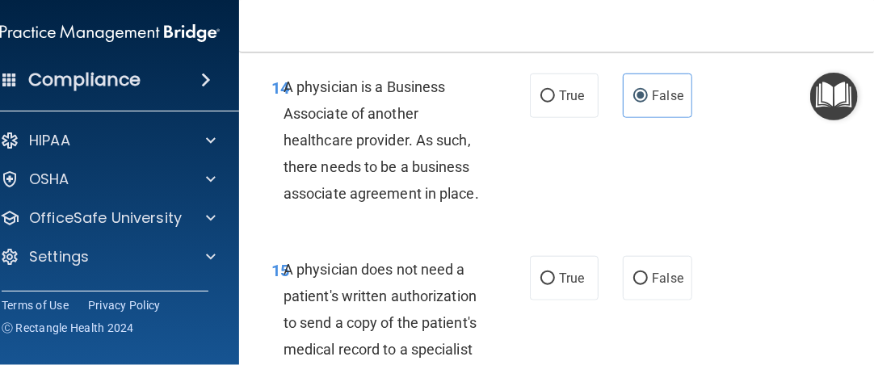
click at [719, 315] on div "15 A physician does not need a patient's written authorization to send a copy o…" at bounding box center [566, 340] width 614 height 209
drag, startPoint x: 719, startPoint y: 310, endPoint x: 701, endPoint y: 291, distance: 26.3
click at [701, 291] on div "15 A physician does not need a patient's written authorization to send a copy o…" at bounding box center [566, 340] width 614 height 209
drag, startPoint x: 701, startPoint y: 291, endPoint x: 691, endPoint y: 340, distance: 49.4
click at [691, 340] on div "15 A physician does not need a patient's written authorization to send a copy o…" at bounding box center [566, 340] width 614 height 209
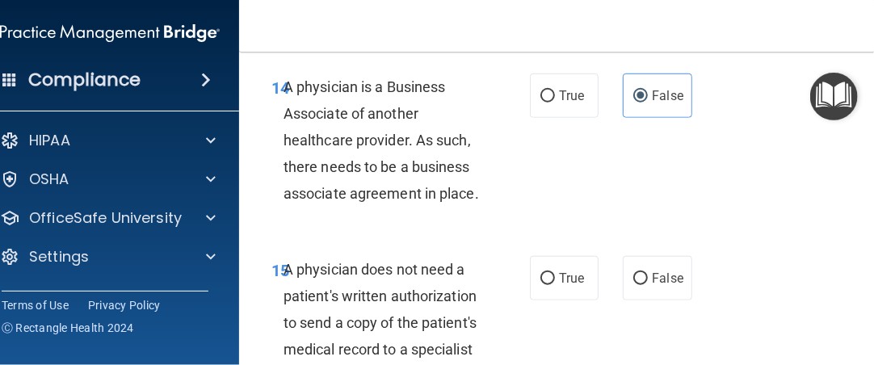
drag, startPoint x: 817, startPoint y: 326, endPoint x: 791, endPoint y: 369, distance: 50.0
click at [791, 365] on html "Compliance HIPAA Documents and Policies Report an Incident Business Associates …" at bounding box center [437, 182] width 874 height 365
drag, startPoint x: 788, startPoint y: 321, endPoint x: 777, endPoint y: 321, distance: 10.5
click at [777, 321] on div "15 A physician does not need a patient's written authorization to send a copy o…" at bounding box center [566, 340] width 614 height 209
drag, startPoint x: 777, startPoint y: 321, endPoint x: 777, endPoint y: 390, distance: 68.6
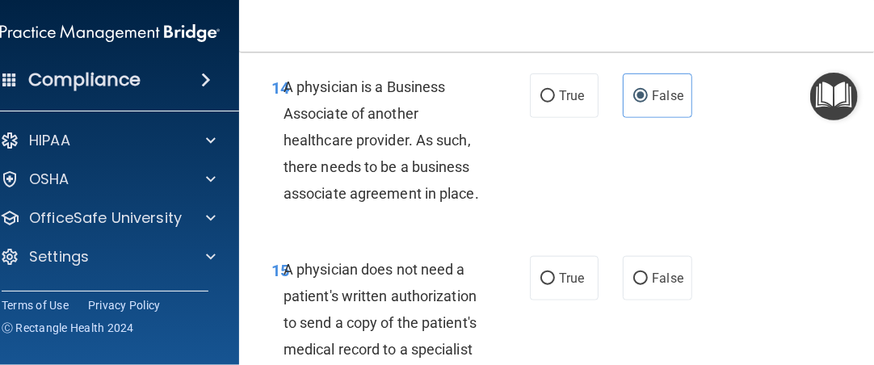
click at [777, 365] on html "Compliance HIPAA Documents and Policies Report an Incident Business Associates …" at bounding box center [437, 182] width 874 height 365
drag, startPoint x: 781, startPoint y: 301, endPoint x: 746, endPoint y: 359, distance: 68.1
click at [746, 359] on div "15 A physician does not need a patient's written authorization to send a copy o…" at bounding box center [566, 340] width 614 height 209
click at [737, 356] on div "15 A physician does not need a patient's written authorization to send a copy o…" at bounding box center [566, 340] width 614 height 209
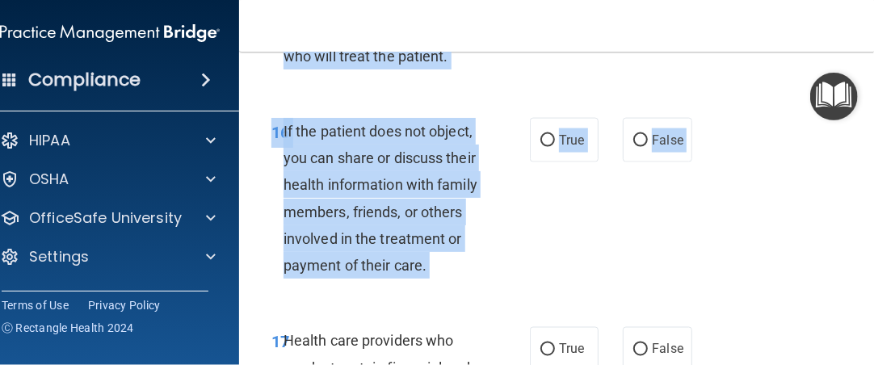
scroll to position [3103, 0]
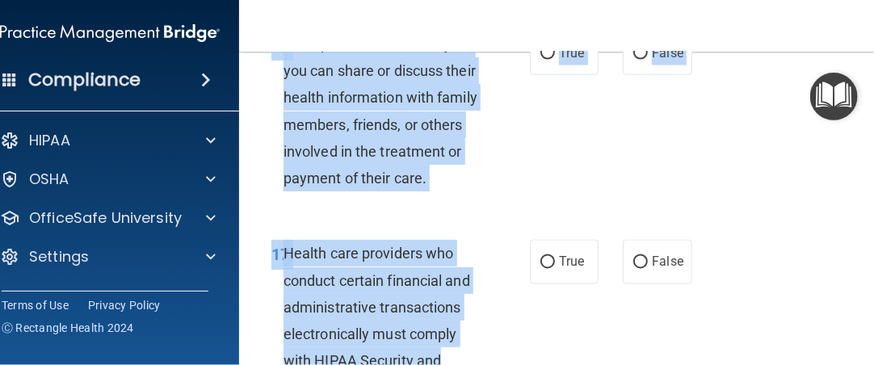
drag, startPoint x: 545, startPoint y: 348, endPoint x: 537, endPoint y: 326, distance: 23.2
click at [517, 120] on div "16 If the patient does not object, you can share or discuss their health inform…" at bounding box center [400, 115] width 307 height 169
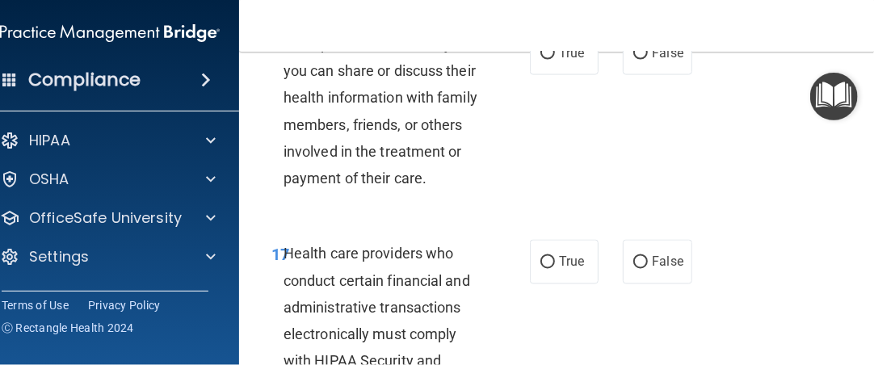
click at [512, 54] on div "16 If the patient does not object, you can share or discuss their health inform…" at bounding box center [400, 115] width 307 height 169
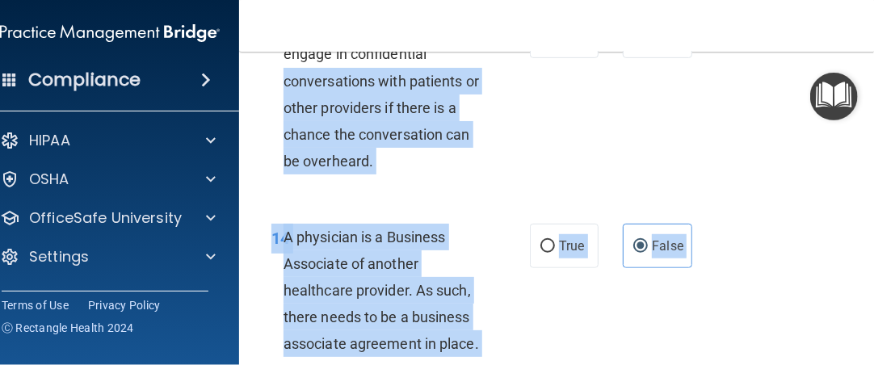
scroll to position [2518, 0]
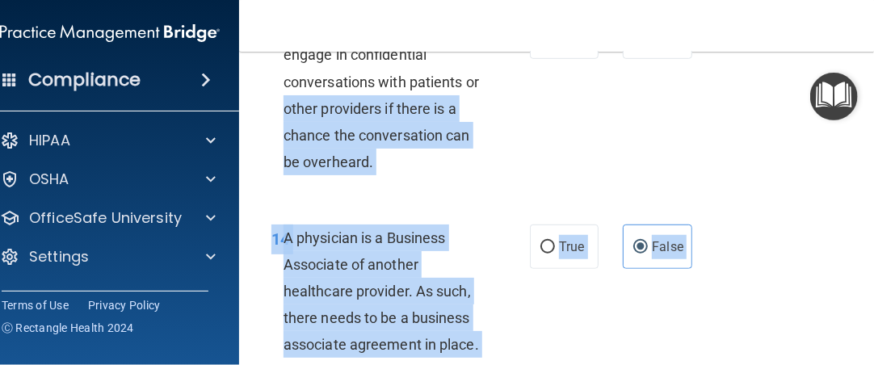
drag, startPoint x: 512, startPoint y: 60, endPoint x: 511, endPoint y: 77, distance: 17.0
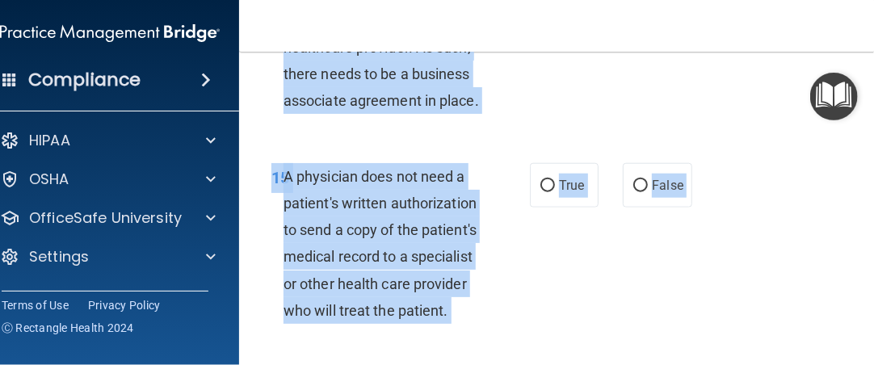
scroll to position [2791, 0]
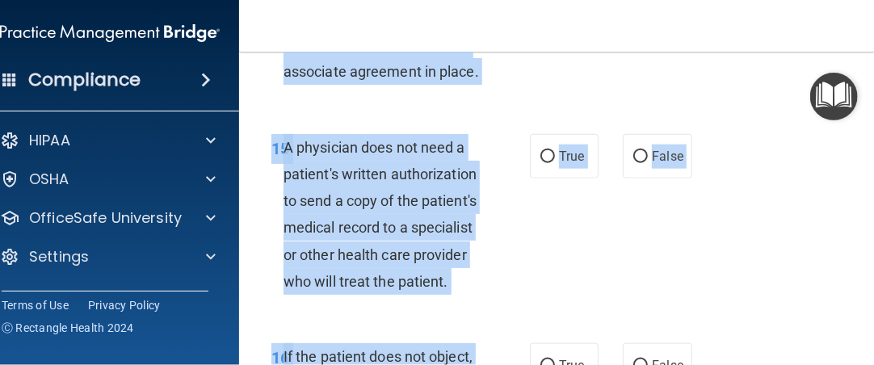
click at [655, 307] on div "15 A physician does not need a patient's written authorization to send a copy o…" at bounding box center [566, 218] width 614 height 209
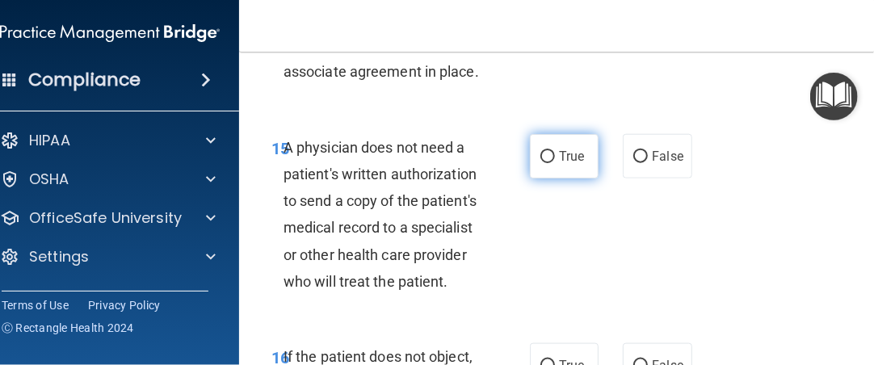
click at [540, 157] on input "True" at bounding box center [547, 157] width 15 height 12
radio input "true"
click at [600, 203] on div "15 A physician does not need a patient's written authorization to send a copy o…" at bounding box center [566, 218] width 614 height 209
drag, startPoint x: 599, startPoint y: 223, endPoint x: 599, endPoint y: 243, distance: 20.2
click at [599, 243] on div "15 A physician does not need a patient's written authorization to send a copy o…" at bounding box center [566, 218] width 614 height 209
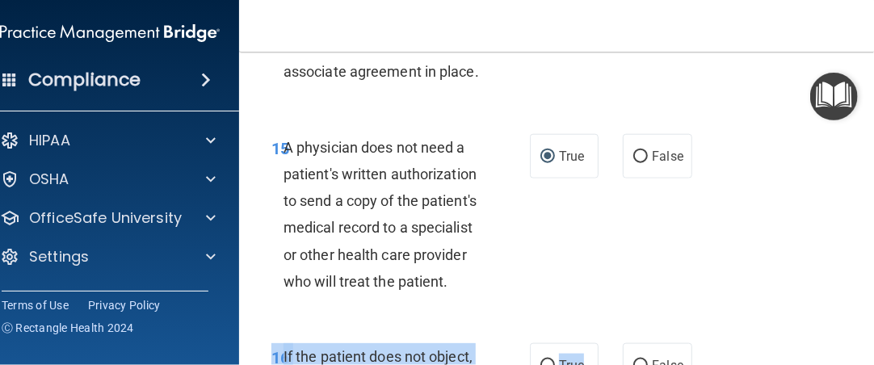
drag, startPoint x: 598, startPoint y: 356, endPoint x: 606, endPoint y: 341, distance: 17.3
click at [603, 355] on div "True False" at bounding box center [612, 365] width 165 height 44
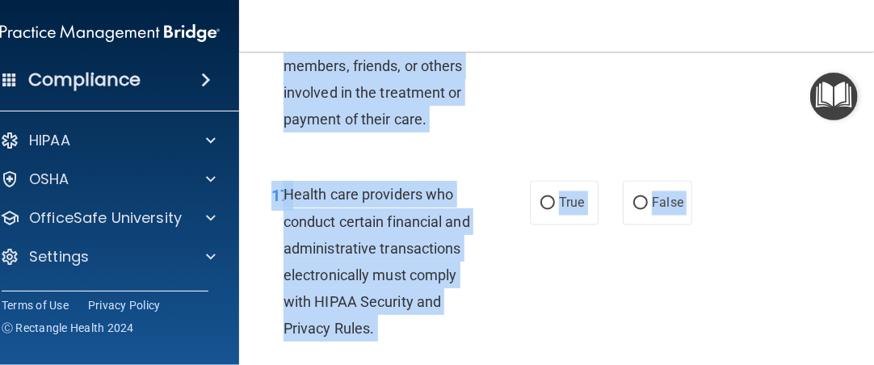
scroll to position [3277, 0]
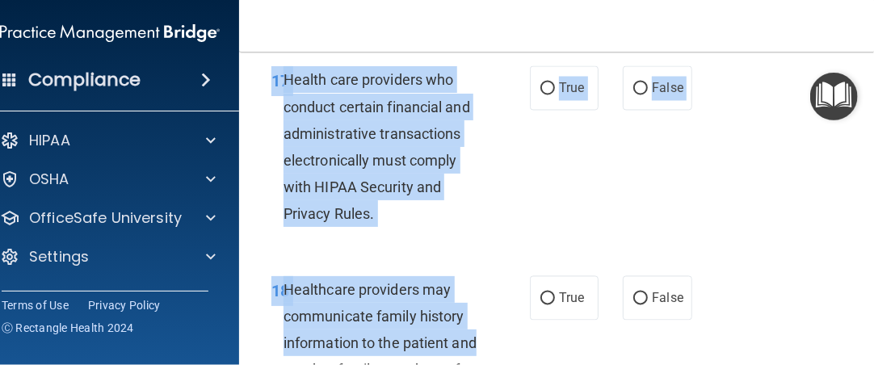
drag, startPoint x: 518, startPoint y: 316, endPoint x: 505, endPoint y: 325, distance: 15.2
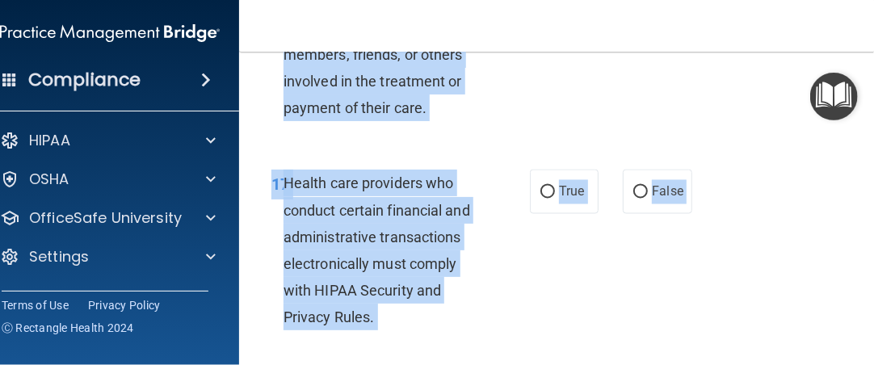
scroll to position [3127, 0]
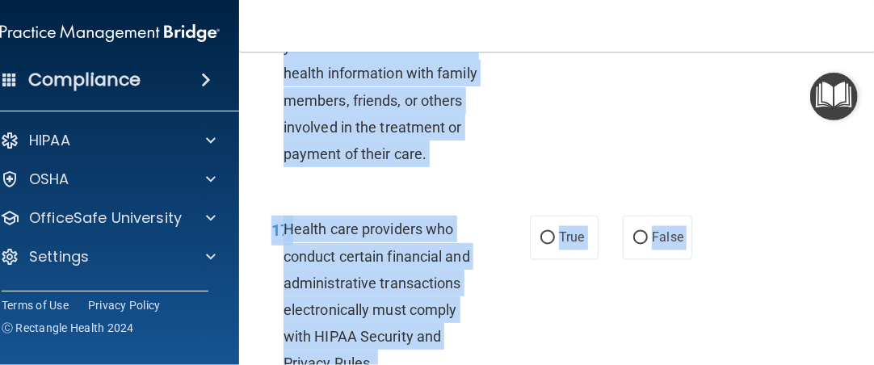
click at [496, 100] on div "16 If the patient does not object, you can share or discuss their health inform…" at bounding box center [400, 90] width 307 height 169
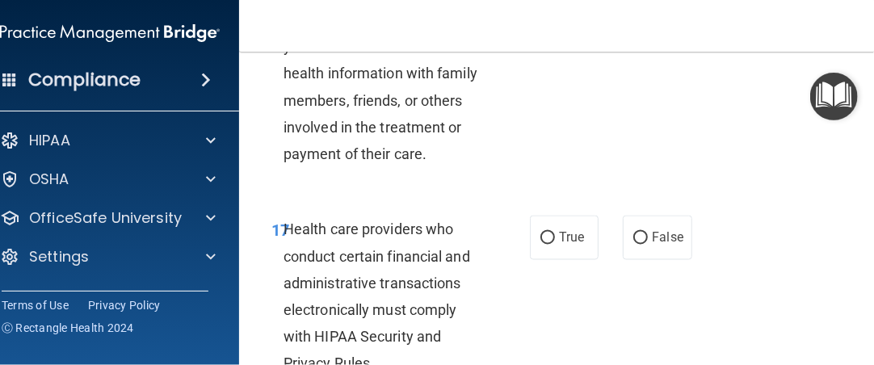
click at [536, 59] on div "16 If the patient does not object, you can share or discuss their health inform…" at bounding box center [400, 90] width 307 height 169
click at [536, 61] on div "16 If the patient does not object, you can share or discuss their health inform…" at bounding box center [400, 90] width 307 height 169
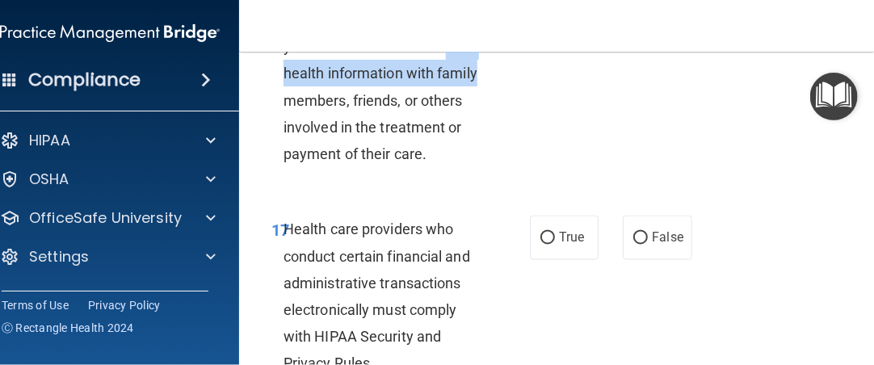
click at [536, 61] on div "16 If the patient does not object, you can share or discuss their health inform…" at bounding box center [400, 90] width 307 height 169
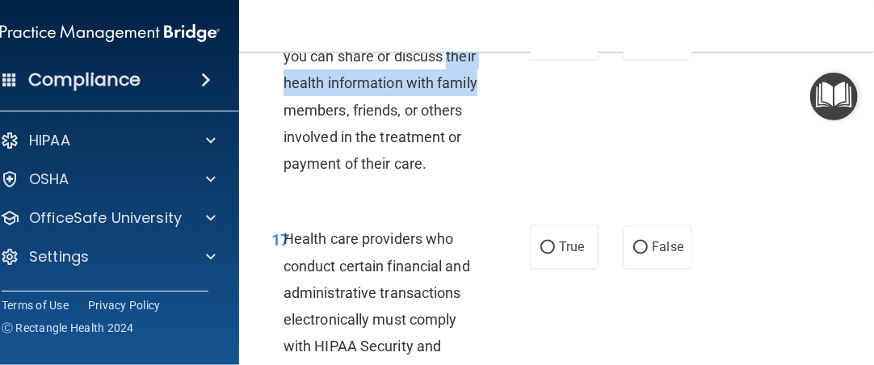
click at [536, 61] on div "16 If the patient does not object, you can share or discuss their health inform…" at bounding box center [400, 100] width 307 height 169
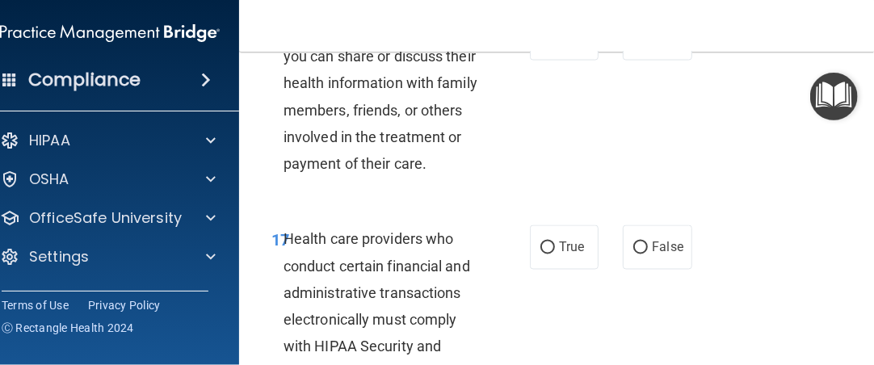
scroll to position [3084, 0]
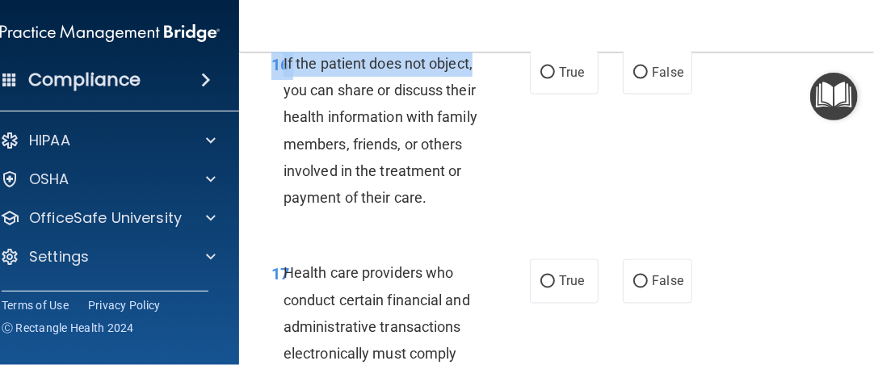
drag, startPoint x: 510, startPoint y: 41, endPoint x: 514, endPoint y: 64, distance: 23.0
click at [514, 64] on div "Toggle navigation [PERSON_NAME] [EMAIL_ADDRESS][DOMAIN_NAME] Manage My Enterpri…" at bounding box center [566, 182] width 654 height 365
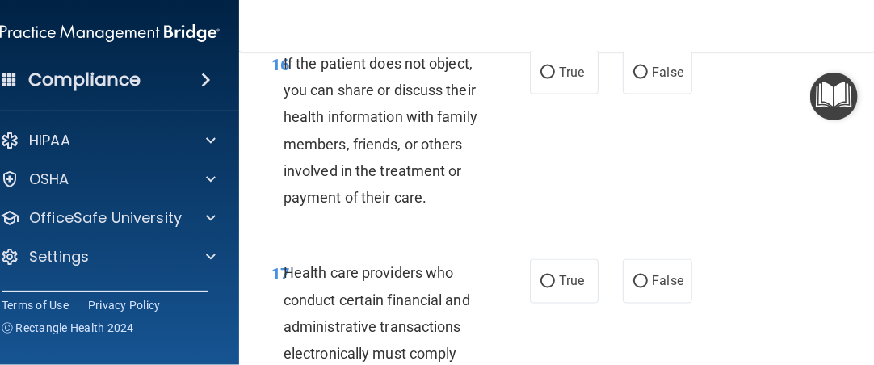
click at [499, 82] on div "16 If the patient does not object, you can share or discuss their health inform…" at bounding box center [400, 134] width 307 height 169
click at [542, 77] on input "True" at bounding box center [547, 73] width 15 height 12
radio input "true"
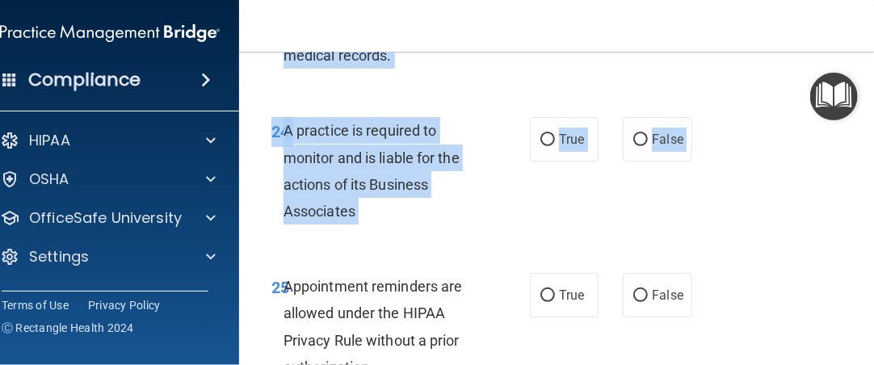
scroll to position [4705, 0]
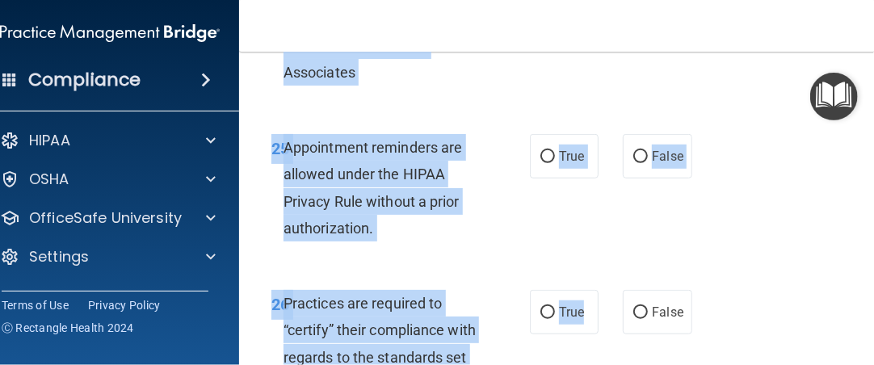
drag, startPoint x: 672, startPoint y: 212, endPoint x: 597, endPoint y: 363, distance: 168.6
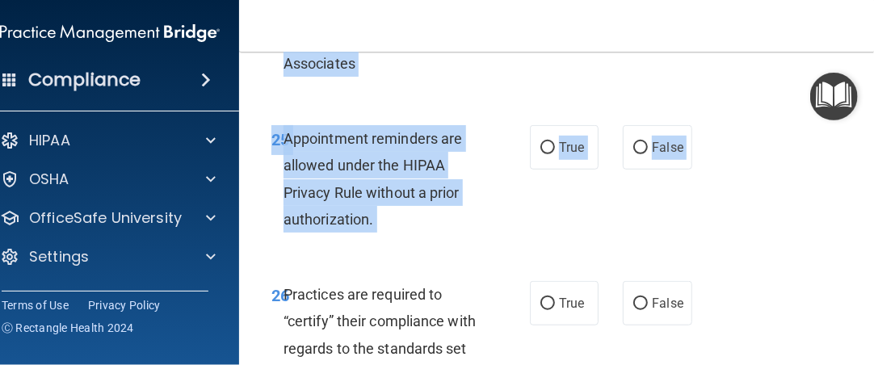
click at [532, 67] on div "24 A practice is required to monitor and is liable for the actions of its Busin…" at bounding box center [400, 26] width 307 height 115
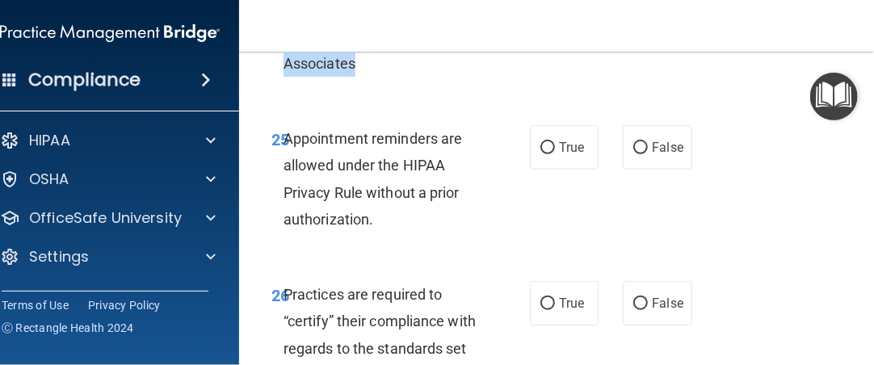
drag, startPoint x: 532, startPoint y: 67, endPoint x: 533, endPoint y: 53, distance: 13.7
click at [533, 53] on div "24 A practice is required to monitor and is liable for the actions of its Busin…" at bounding box center [400, 26] width 307 height 115
click at [532, 57] on div "24 A practice is required to monitor and is liable for the actions of its Busin…" at bounding box center [400, 26] width 307 height 115
click at [529, 64] on div "24 A practice is required to monitor and is liable for the actions of its Busin…" at bounding box center [400, 26] width 307 height 115
drag, startPoint x: 529, startPoint y: 64, endPoint x: 530, endPoint y: 52, distance: 12.2
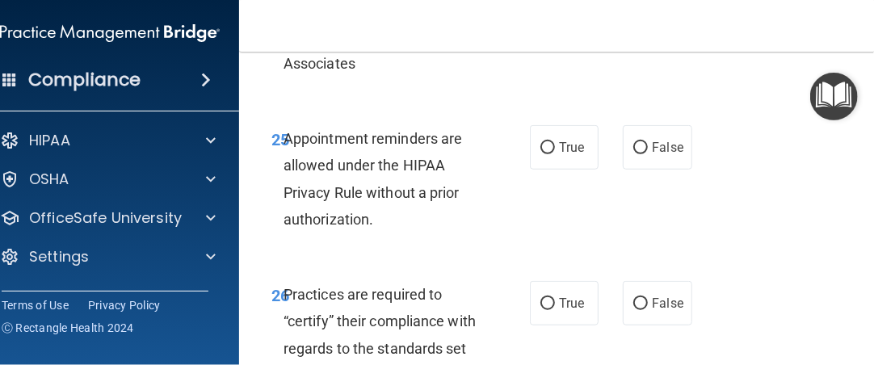
click at [530, 52] on div "24 A practice is required to monitor and is liable for the actions of its Busin…" at bounding box center [400, 26] width 307 height 115
drag, startPoint x: 530, startPoint y: 55, endPoint x: 530, endPoint y: 38, distance: 17.0
click at [530, 38] on div "Toggle navigation [PERSON_NAME] [EMAIL_ADDRESS][DOMAIN_NAME] Manage My Enterpri…" at bounding box center [566, 182] width 654 height 365
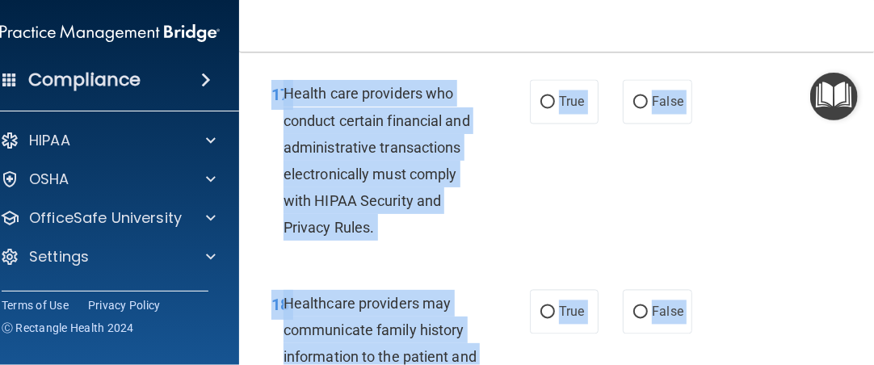
scroll to position [3161, 0]
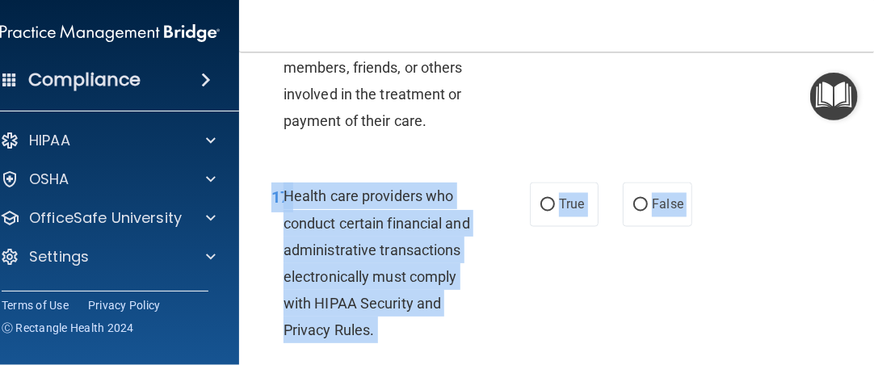
drag, startPoint x: 494, startPoint y: 303, endPoint x: 522, endPoint y: 125, distance: 179.7
click at [522, 125] on div "16 If the patient does not object, you can share or discuss their health inform…" at bounding box center [400, 57] width 307 height 169
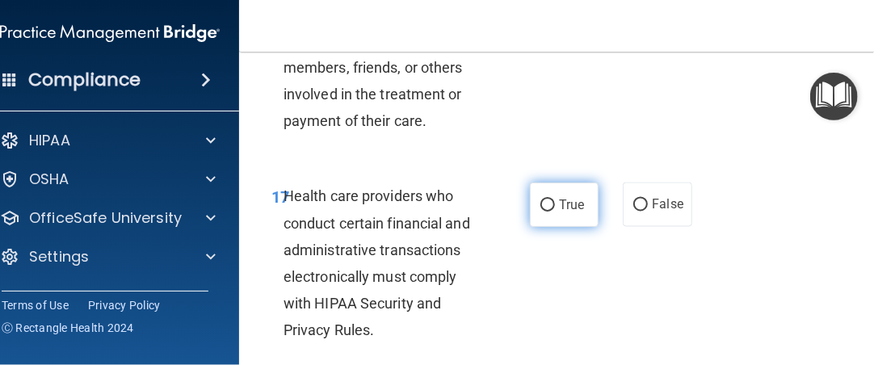
click at [541, 203] on input "True" at bounding box center [547, 205] width 15 height 12
radio input "true"
drag, startPoint x: 614, startPoint y: 277, endPoint x: 612, endPoint y: 298, distance: 21.1
click at [612, 298] on div "17 Health care providers who conduct certain financial and administrative trans…" at bounding box center [566, 266] width 614 height 209
drag, startPoint x: 612, startPoint y: 298, endPoint x: 621, endPoint y: 330, distance: 33.5
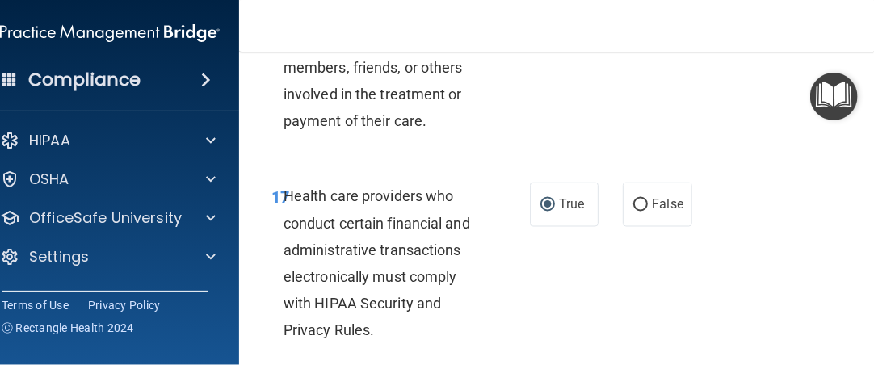
click at [621, 330] on div "17 Health care providers who conduct certain financial and administrative trans…" at bounding box center [566, 266] width 614 height 209
drag, startPoint x: 621, startPoint y: 330, endPoint x: 613, endPoint y: 368, distance: 38.8
click at [613, 365] on html "Compliance HIPAA Documents and Policies Report an Incident Business Associates …" at bounding box center [437, 182] width 874 height 365
drag, startPoint x: 629, startPoint y: 286, endPoint x: 673, endPoint y: 306, distance: 48.8
click at [673, 306] on div "17 Health care providers who conduct certain financial and administrative trans…" at bounding box center [566, 266] width 614 height 209
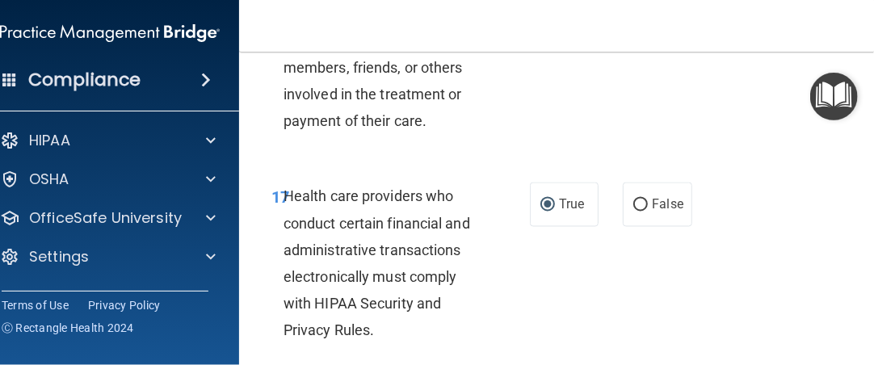
drag, startPoint x: 673, startPoint y: 306, endPoint x: 674, endPoint y: 334, distance: 28.3
click at [674, 334] on div "17 Health care providers who conduct certain financial and administrative trans…" at bounding box center [566, 266] width 614 height 209
click at [872, 277] on main "- The HIPAA Quiz #2 This quiz doesn’t expire until [DATE]. Are you sure you wan…" at bounding box center [566, 208] width 654 height 313
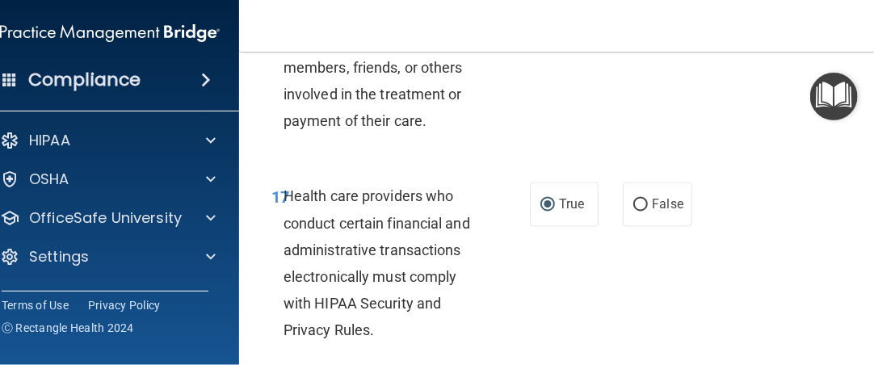
click at [869, 279] on main "- The HIPAA Quiz #2 This quiz doesn’t expire until [DATE]. Are you sure you wan…" at bounding box center [566, 208] width 654 height 313
drag, startPoint x: 869, startPoint y: 279, endPoint x: 765, endPoint y: 329, distance: 116.3
click at [765, 329] on div "17 Health care providers who conduct certain financial and administrative trans…" at bounding box center [566, 266] width 614 height 209
drag, startPoint x: 703, startPoint y: 349, endPoint x: 775, endPoint y: 252, distance: 120.6
click at [775, 252] on div "17 Health care providers who conduct certain financial and administrative trans…" at bounding box center [566, 266] width 614 height 209
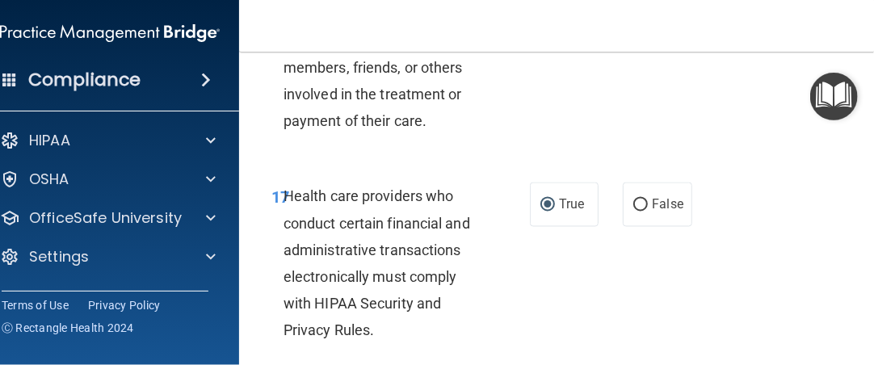
drag, startPoint x: 691, startPoint y: 142, endPoint x: 698, endPoint y: 203, distance: 61.0
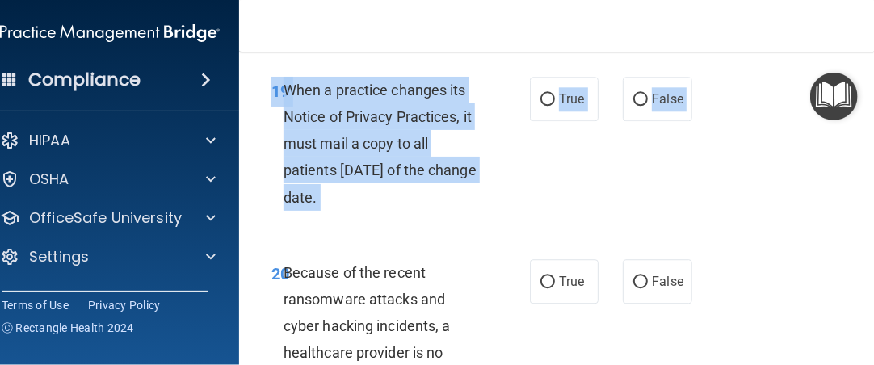
drag, startPoint x: 505, startPoint y: 274, endPoint x: 532, endPoint y: 383, distance: 113.0
click at [532, 365] on html "Compliance HIPAA Documents and Policies Report an Incident Business Associates …" at bounding box center [437, 182] width 874 height 365
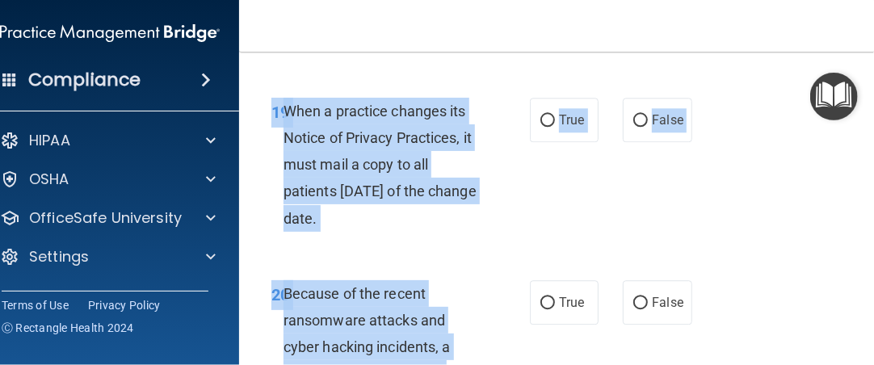
scroll to position [3513, 0]
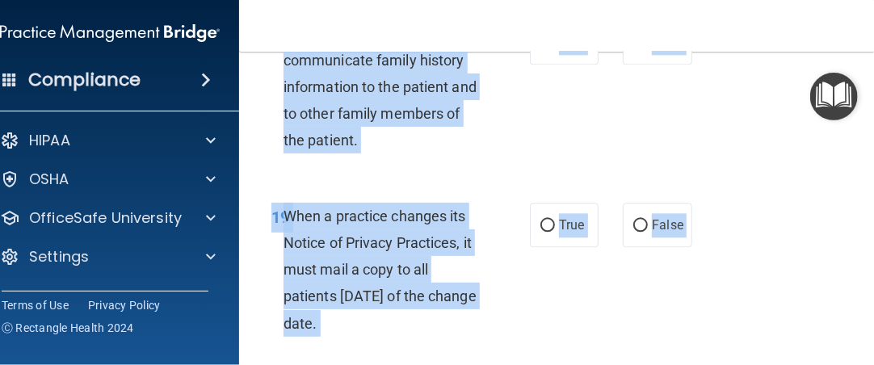
drag, startPoint x: 530, startPoint y: 279, endPoint x: 614, endPoint y: 54, distance: 240.4
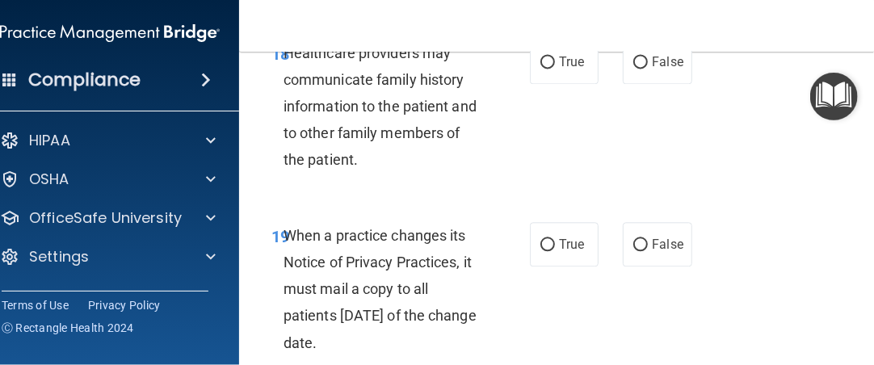
drag, startPoint x: 707, startPoint y: 70, endPoint x: 723, endPoint y: -27, distance: 98.1
click at [723, 0] on html "Compliance HIPAA Documents and Policies Report an Incident Business Associates …" at bounding box center [437, 182] width 874 height 365
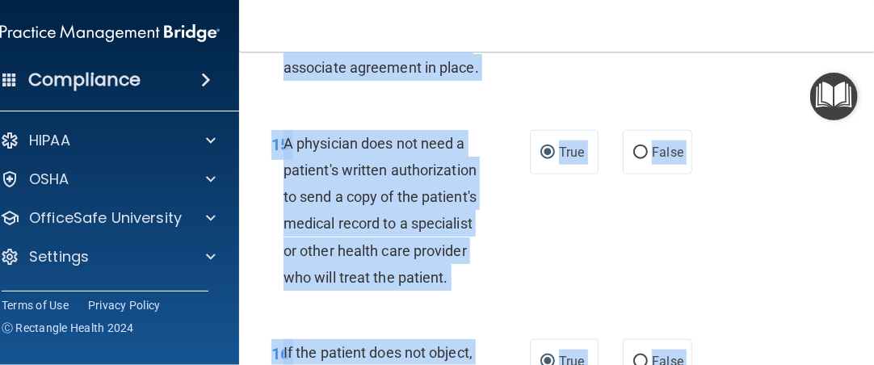
drag, startPoint x: 650, startPoint y: 345, endPoint x: 703, endPoint y: 34, distance: 315.3
click at [703, 34] on div "Toggle navigation [PERSON_NAME] [EMAIL_ADDRESS][DOMAIN_NAME] Manage My Enterpri…" at bounding box center [566, 182] width 654 height 365
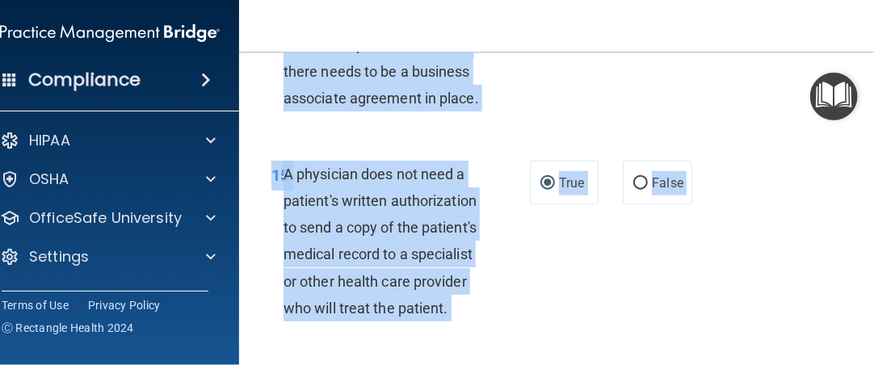
click at [668, 259] on div "15 A physician does not need a patient's written authorization to send a copy o…" at bounding box center [566, 244] width 614 height 209
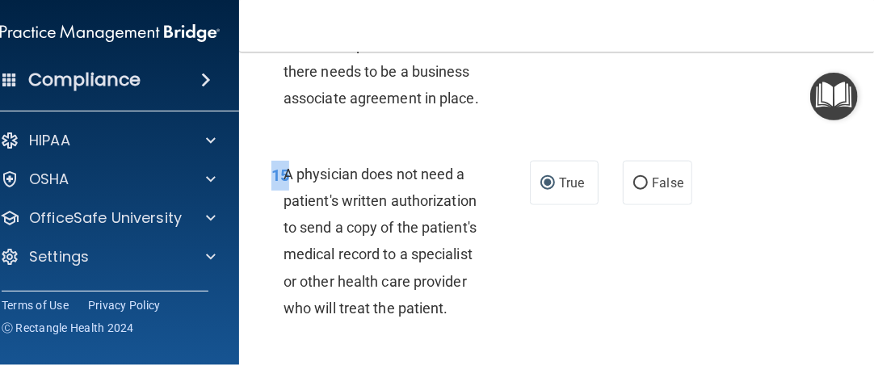
click at [668, 259] on div "15 A physician does not need a patient's written authorization to send a copy o…" at bounding box center [566, 244] width 614 height 209
drag, startPoint x: 668, startPoint y: 259, endPoint x: 668, endPoint y: 326, distance: 67.0
click at [668, 326] on div "15 A physician does not need a patient's written authorization to send a copy o…" at bounding box center [566, 244] width 614 height 209
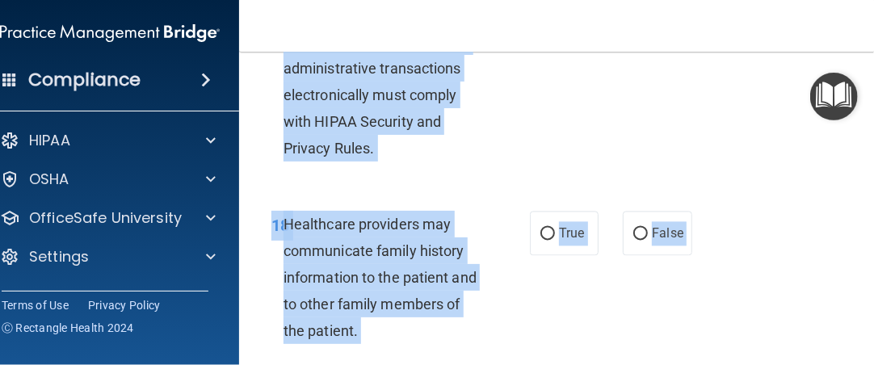
drag, startPoint x: 672, startPoint y: 131, endPoint x: 597, endPoint y: 300, distance: 185.0
click at [610, 365] on html "Compliance HIPAA Documents and Policies Report an Incident Business Associates …" at bounding box center [437, 182] width 874 height 365
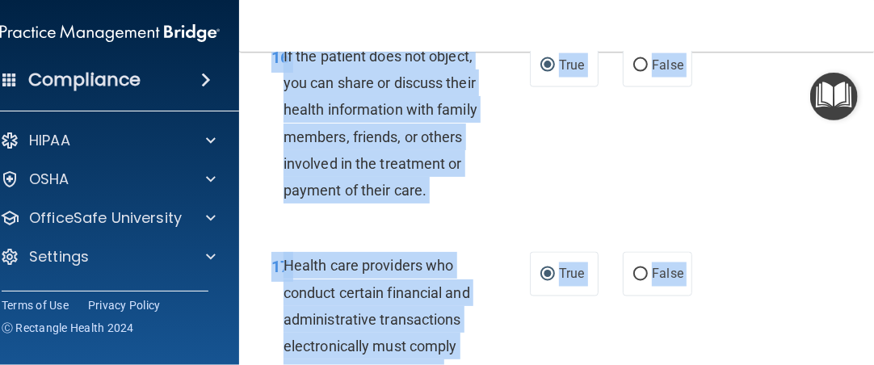
scroll to position [3156, 0]
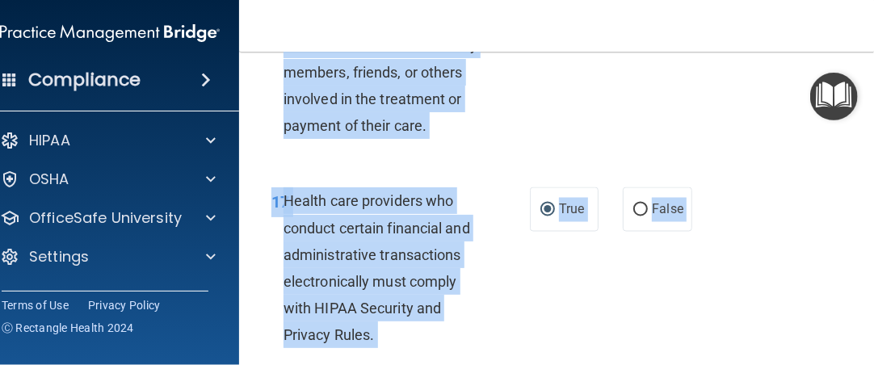
click at [539, 312] on div "17 Health care providers who conduct certain financial and administrative trans…" at bounding box center [400, 271] width 307 height 169
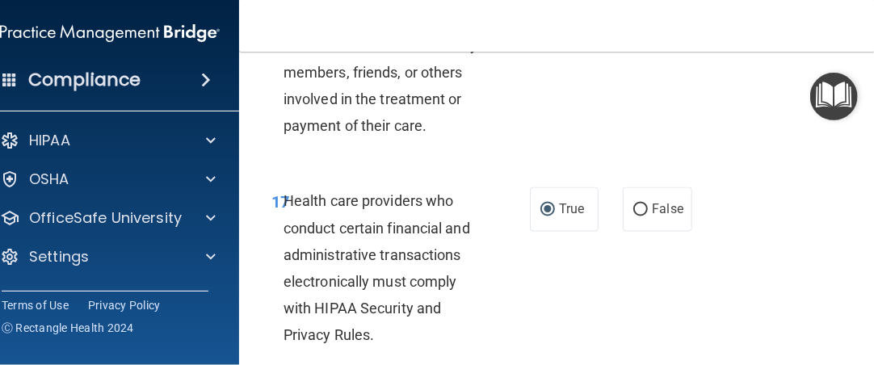
click at [539, 312] on div "17 Health care providers who conduct certain financial and administrative trans…" at bounding box center [400, 271] width 307 height 169
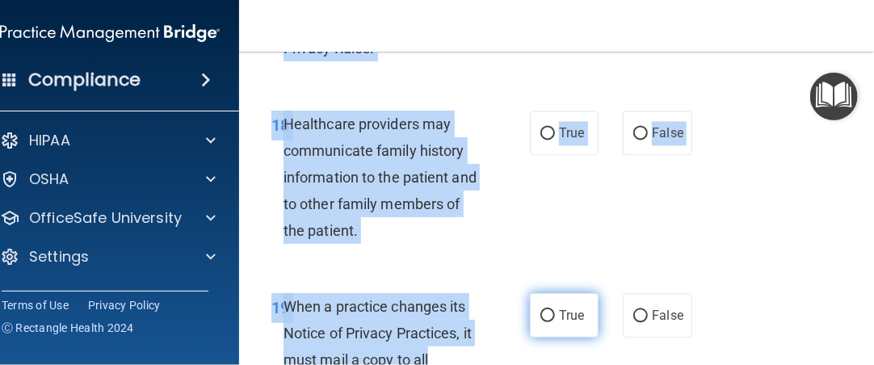
scroll to position [3454, 0]
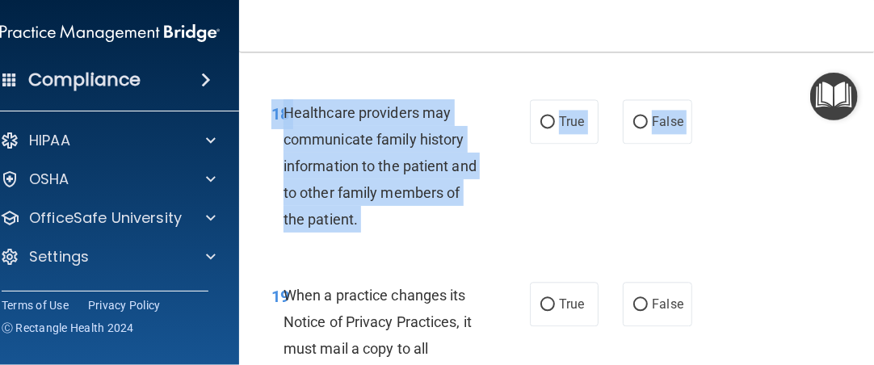
drag, startPoint x: 530, startPoint y: 349, endPoint x: 532, endPoint y: 264, distance: 84.8
click at [544, 254] on div "18 Healthcare providers may communicate family history information to the patie…" at bounding box center [566, 170] width 614 height 182
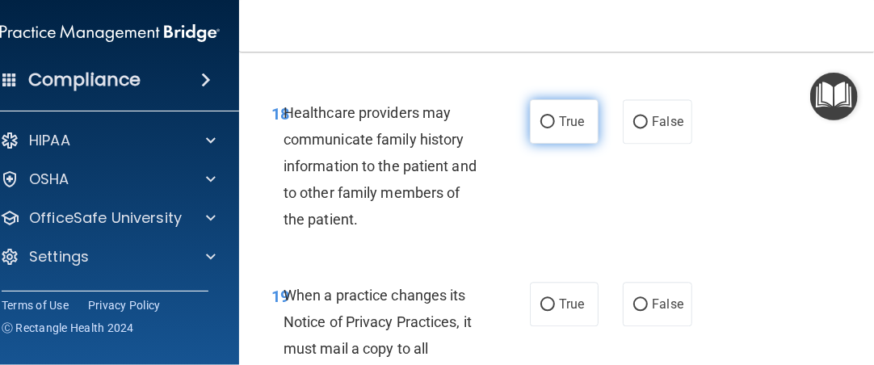
click at [543, 119] on input "True" at bounding box center [547, 122] width 15 height 12
radio input "true"
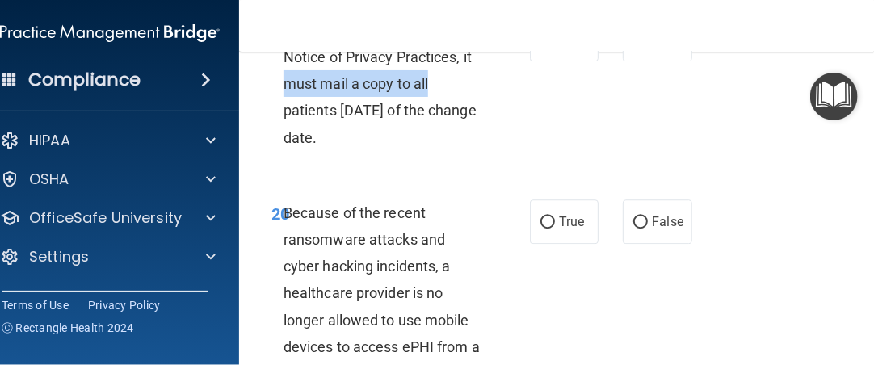
scroll to position [3655, 0]
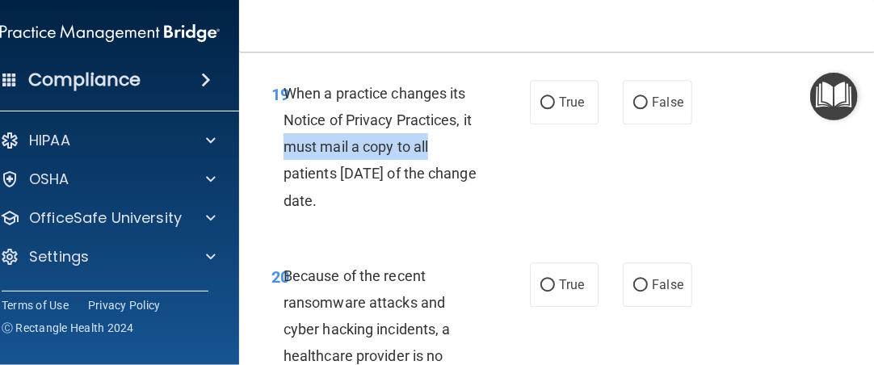
drag, startPoint x: 520, startPoint y: 357, endPoint x: 534, endPoint y: 194, distance: 163.7
click at [534, 194] on div "19 When a practice changes its Notice of Privacy Practices, it must mail a copy…" at bounding box center [400, 151] width 307 height 142
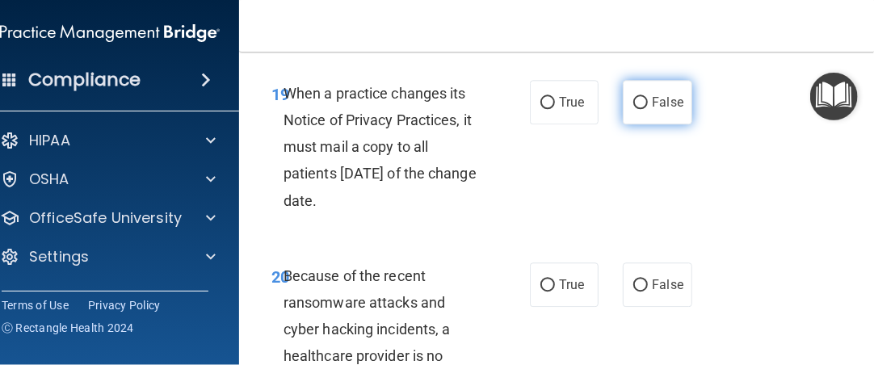
click at [633, 109] on label "False" at bounding box center [656, 102] width 69 height 44
click at [633, 109] on input "False" at bounding box center [640, 103] width 15 height 12
radio input "true"
drag, startPoint x: 480, startPoint y: 354, endPoint x: 488, endPoint y: 358, distance: 8.7
click at [488, 358] on div "Because of the recent ransomware attacks and cyber hacking incidents, a healthc…" at bounding box center [389, 369] width 212 height 215
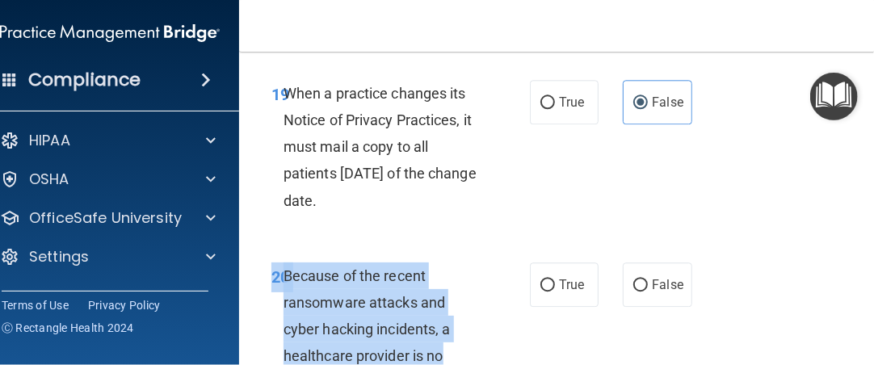
drag, startPoint x: 488, startPoint y: 358, endPoint x: 487, endPoint y: 371, distance: 13.0
click at [487, 365] on html "Compliance HIPAA Documents and Policies Report an Incident Business Associates …" at bounding box center [437, 182] width 874 height 365
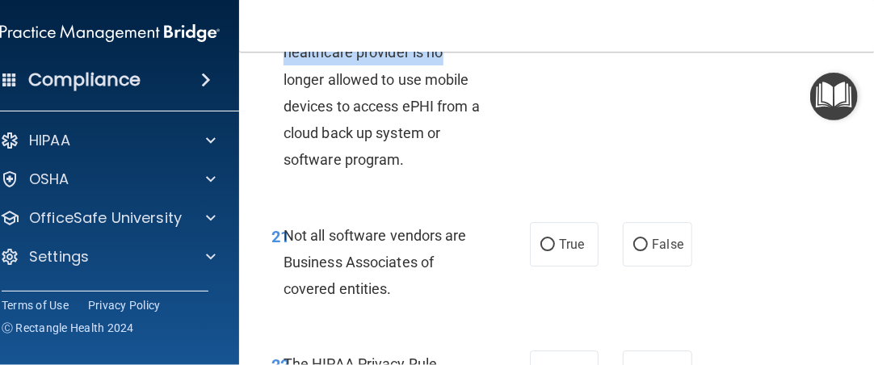
scroll to position [3853, 0]
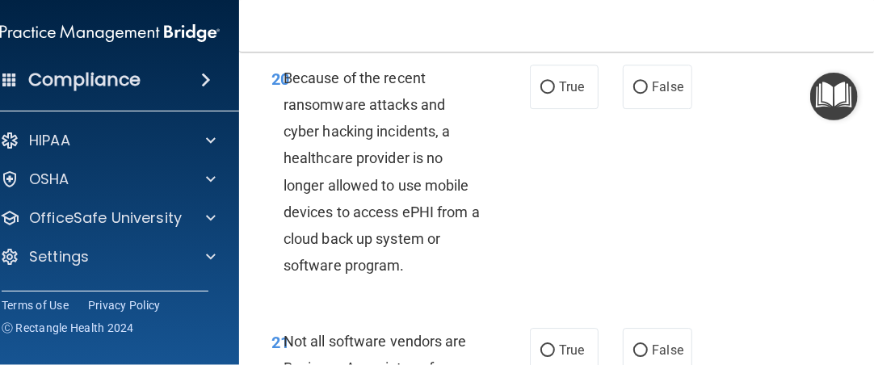
click at [555, 203] on div "20 Because of the recent ransomware attacks and cyber hacking incidents, a heal…" at bounding box center [566, 175] width 614 height 263
click at [551, 79] on label "True" at bounding box center [564, 87] width 69 height 44
click at [551, 82] on input "True" at bounding box center [547, 88] width 15 height 12
radio input "true"
click at [498, 61] on div "20 Because of the recent ransomware attacks and cyber hacking incidents, a heal…" at bounding box center [566, 175] width 614 height 263
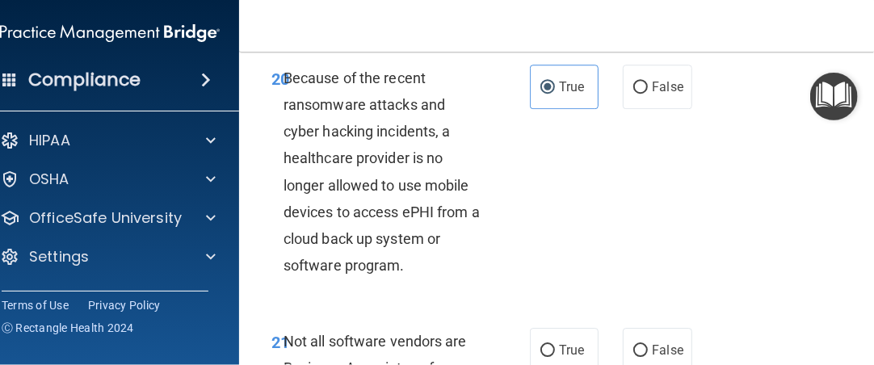
click at [497, 70] on div "20 Because of the recent ransomware attacks and cyber hacking incidents, a heal…" at bounding box center [400, 176] width 307 height 223
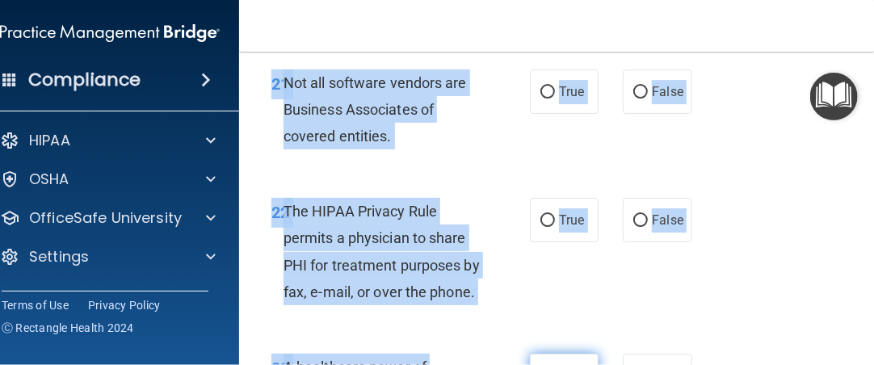
scroll to position [4124, 0]
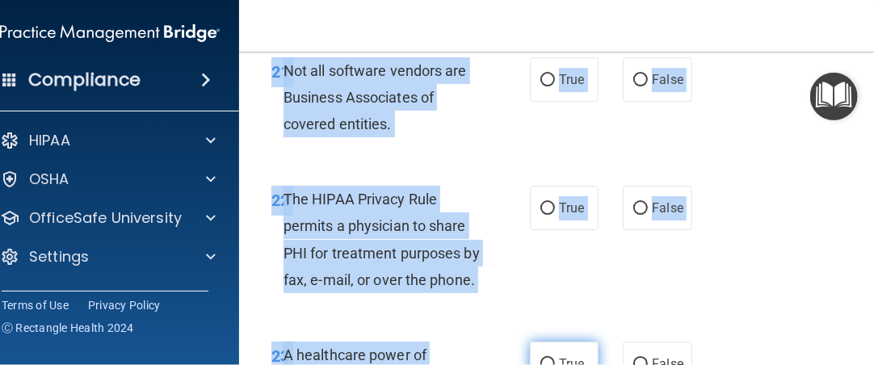
drag, startPoint x: 497, startPoint y: 70, endPoint x: 536, endPoint y: 348, distance: 280.4
click at [507, 125] on div "21 Not all software vendors are Business Associates of covered entities." at bounding box center [400, 101] width 307 height 89
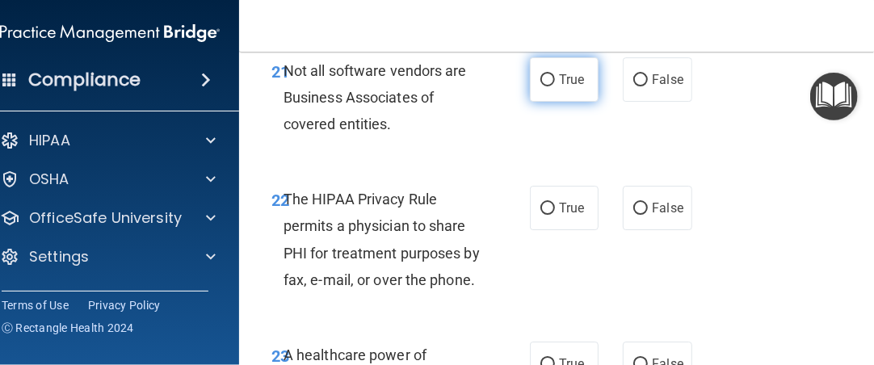
click at [543, 79] on input "True" at bounding box center [547, 80] width 15 height 12
radio input "true"
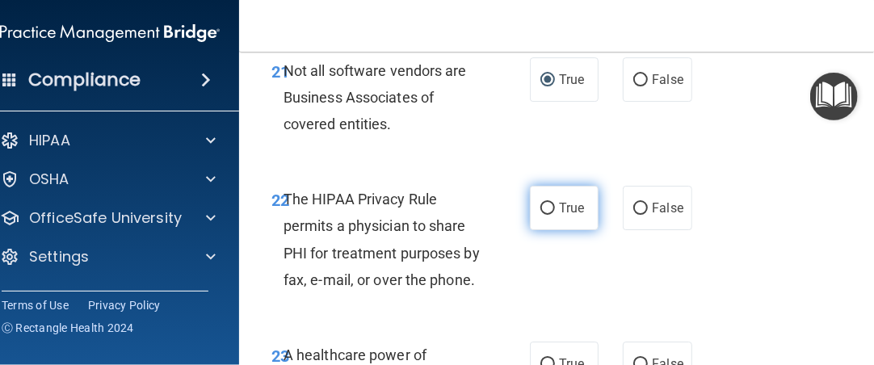
click at [543, 203] on input "True" at bounding box center [547, 209] width 15 height 12
radio input "true"
click at [530, 301] on div "22 The HIPAA Privacy Rule permits a physician to share PHI for treatment purpos…" at bounding box center [400, 243] width 307 height 115
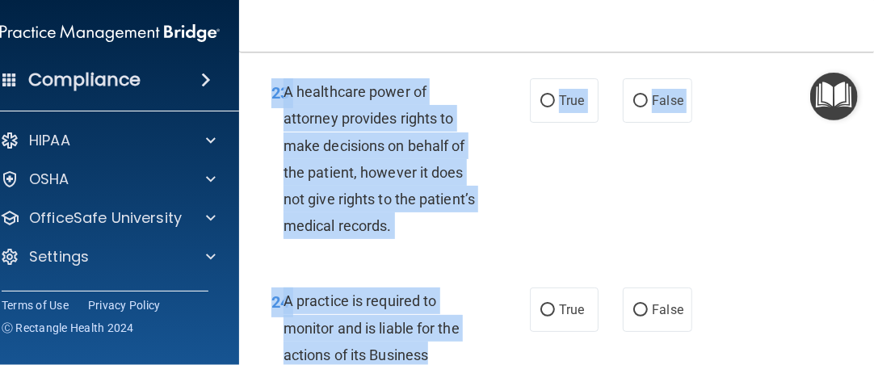
scroll to position [4402, 0]
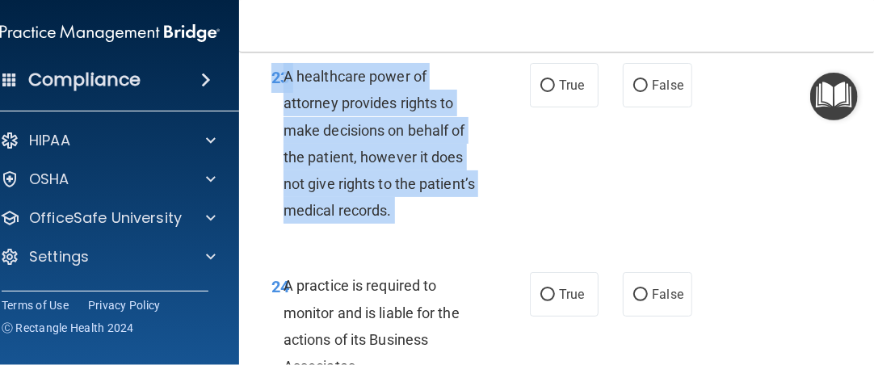
drag, startPoint x: 530, startPoint y: 301, endPoint x: 546, endPoint y: 221, distance: 81.5
click at [546, 221] on div "23 A healthcare power of attorney provides rights to make decisions on behalf o…" at bounding box center [400, 147] width 307 height 169
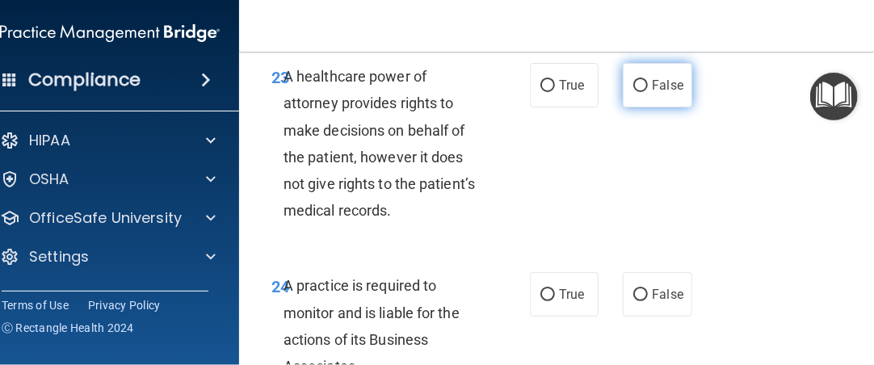
click at [641, 80] on input "False" at bounding box center [640, 86] width 15 height 12
radio input "true"
click at [481, 45] on div "Toggle navigation [PERSON_NAME] [EMAIL_ADDRESS][DOMAIN_NAME] Manage My Enterpri…" at bounding box center [566, 182] width 654 height 365
click at [481, 75] on div "A healthcare power of attorney provides rights to make decisions on behalf of t…" at bounding box center [389, 143] width 212 height 161
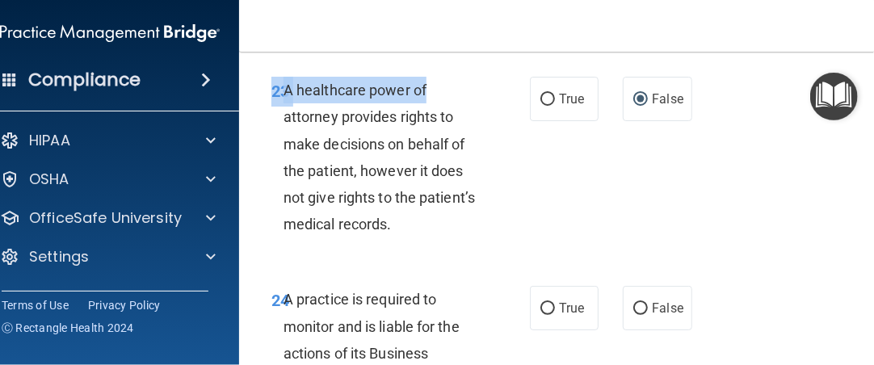
scroll to position [4313, 0]
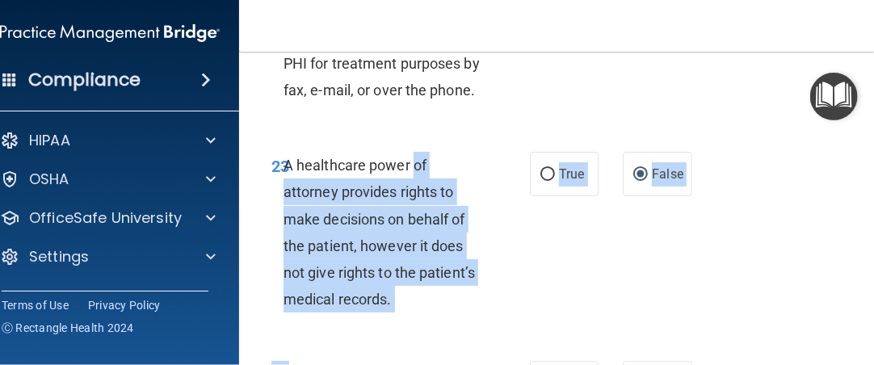
drag, startPoint x: 481, startPoint y: 75, endPoint x: 491, endPoint y: 341, distance: 266.6
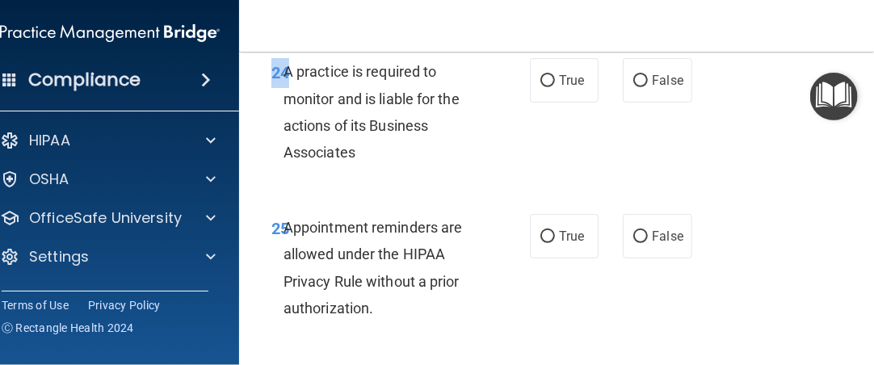
scroll to position [4595, 0]
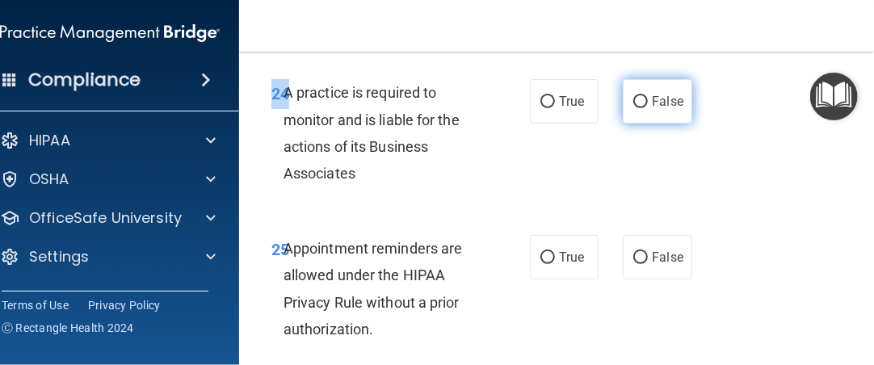
click at [636, 96] on input "False" at bounding box center [640, 102] width 15 height 12
radio input "true"
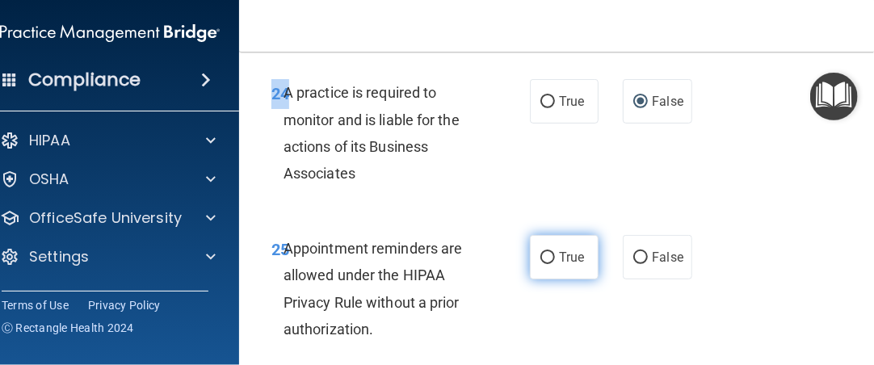
click at [541, 258] on input "True" at bounding box center [547, 258] width 15 height 12
radio input "true"
click at [541, 258] on input "True" at bounding box center [547, 258] width 15 height 12
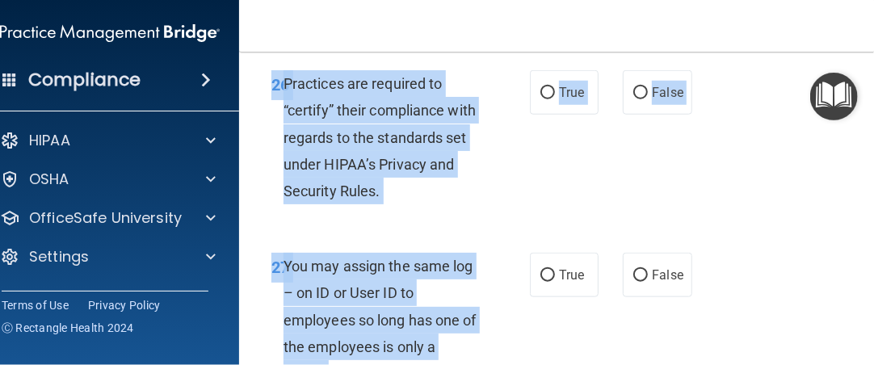
scroll to position [4928, 0]
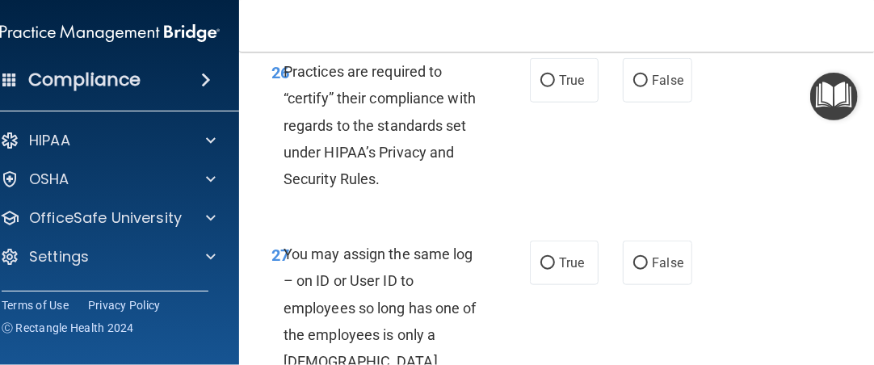
drag, startPoint x: 538, startPoint y: 349, endPoint x: 504, endPoint y: 209, distance: 143.7
click at [504, 209] on div "26 Practices are required to “certify” their compliance with regards to the sta…" at bounding box center [566, 129] width 614 height 182
click at [633, 75] on input "False" at bounding box center [640, 81] width 15 height 12
radio input "true"
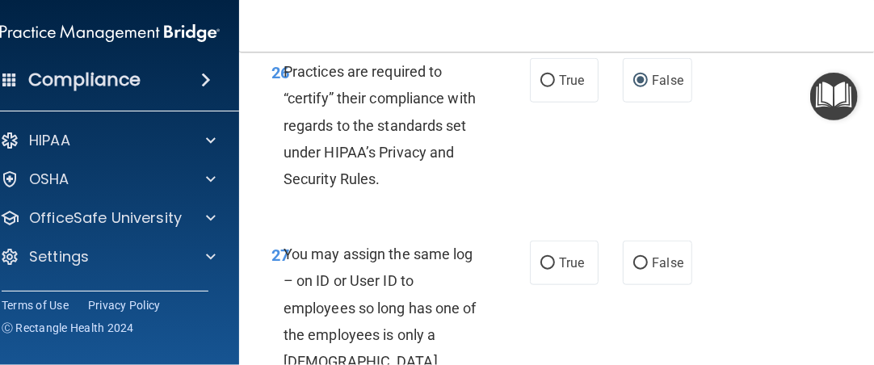
drag, startPoint x: 507, startPoint y: 350, endPoint x: 510, endPoint y: 358, distance: 8.7
click at [510, 358] on div "27 You may assign the same log – on ID or User ID to employees so long has one …" at bounding box center [400, 339] width 307 height 196
drag, startPoint x: 510, startPoint y: 358, endPoint x: 510, endPoint y: 367, distance: 8.9
drag, startPoint x: 510, startPoint y: 367, endPoint x: 496, endPoint y: 354, distance: 18.3
click at [496, 354] on div "27 You may assign the same log – on ID or User ID to employees so long has one …" at bounding box center [400, 339] width 307 height 196
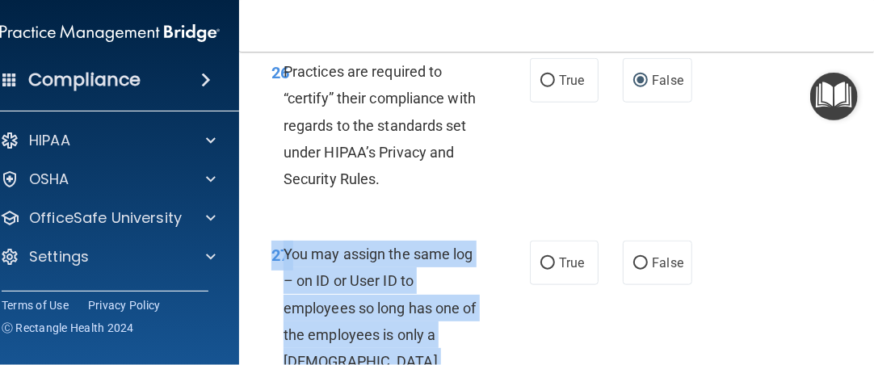
drag, startPoint x: 496, startPoint y: 354, endPoint x: 496, endPoint y: 365, distance: 10.5
click at [496, 365] on html "Compliance HIPAA Documents and Policies Report an Incident Business Associates …" at bounding box center [437, 182] width 874 height 365
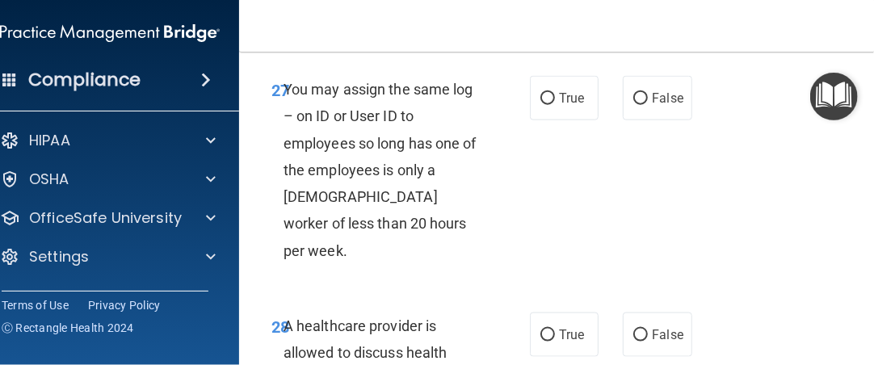
scroll to position [5007, 0]
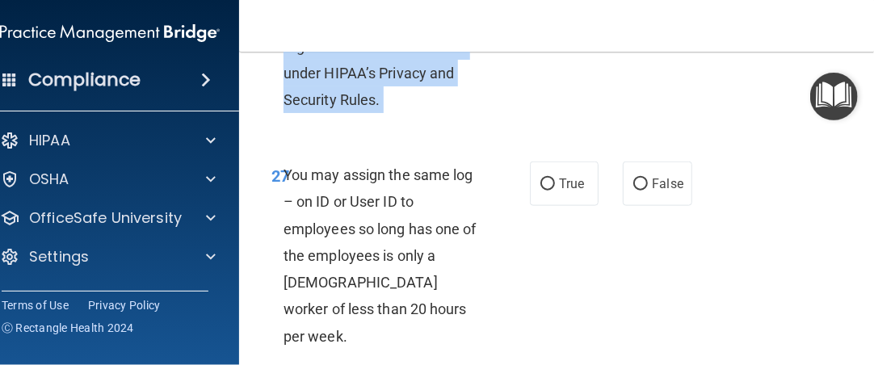
drag, startPoint x: 499, startPoint y: 312, endPoint x: 499, endPoint y: 338, distance: 25.8
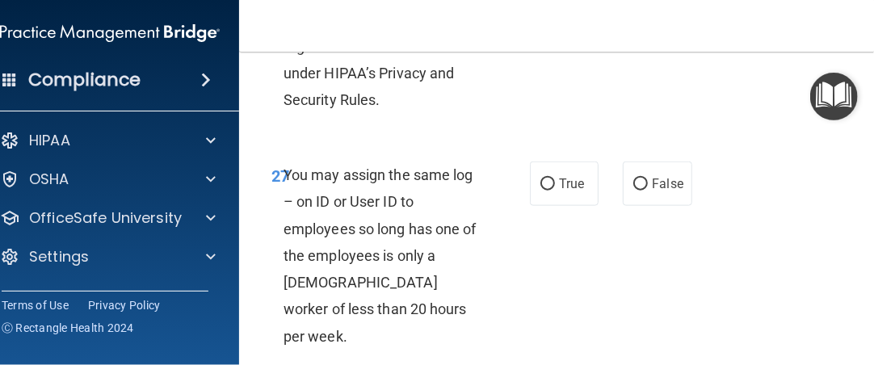
click at [547, 279] on div "27 You may assign the same log – on ID or User ID to employees so long has one …" at bounding box center [400, 259] width 307 height 196
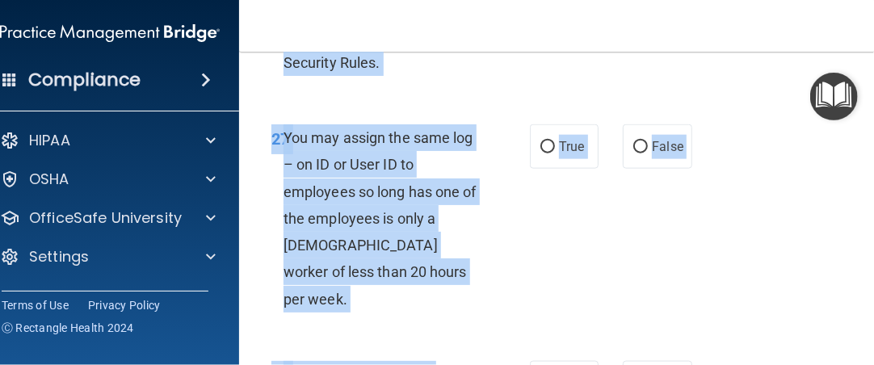
scroll to position [5073, 0]
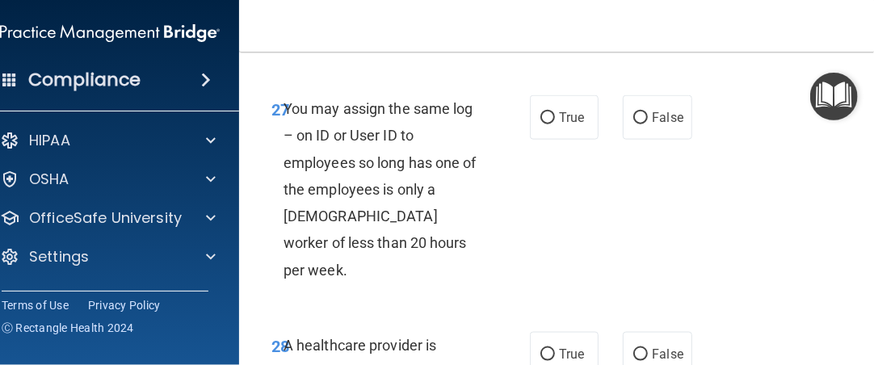
drag, startPoint x: 524, startPoint y: 48, endPoint x: 562, endPoint y: 242, distance: 197.4
click at [547, 253] on div "Toggle navigation [PERSON_NAME] [EMAIL_ADDRESS][DOMAIN_NAME] Manage My Enterpri…" at bounding box center [566, 182] width 654 height 365
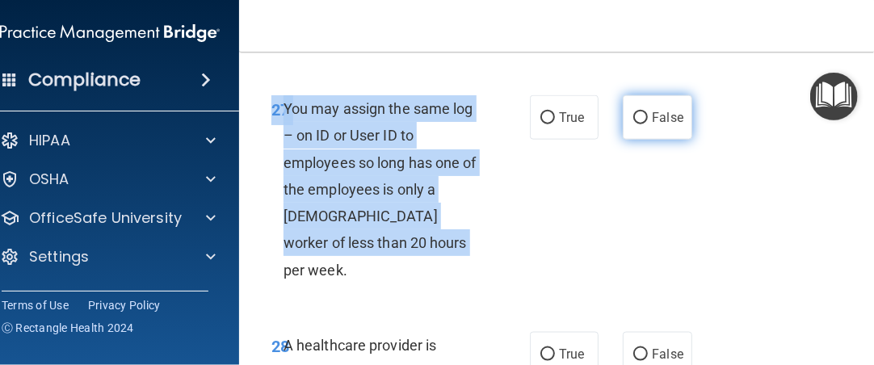
click at [638, 116] on input "False" at bounding box center [640, 118] width 15 height 12
radio input "true"
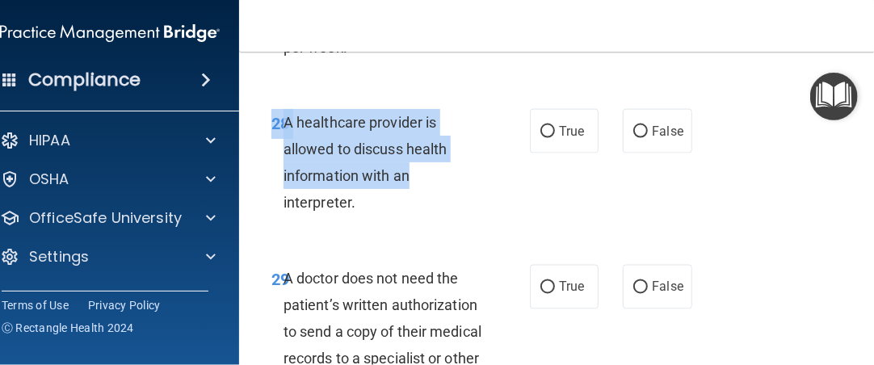
scroll to position [5296, 0]
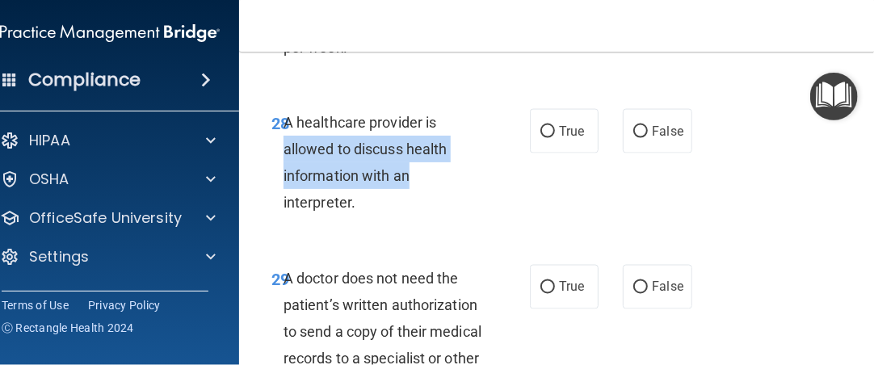
drag, startPoint x: 488, startPoint y: 352, endPoint x: 512, endPoint y: 98, distance: 254.6
click at [512, 109] on div "28 A healthcare provider is allowed to discuss health information with an inter…" at bounding box center [400, 166] width 307 height 115
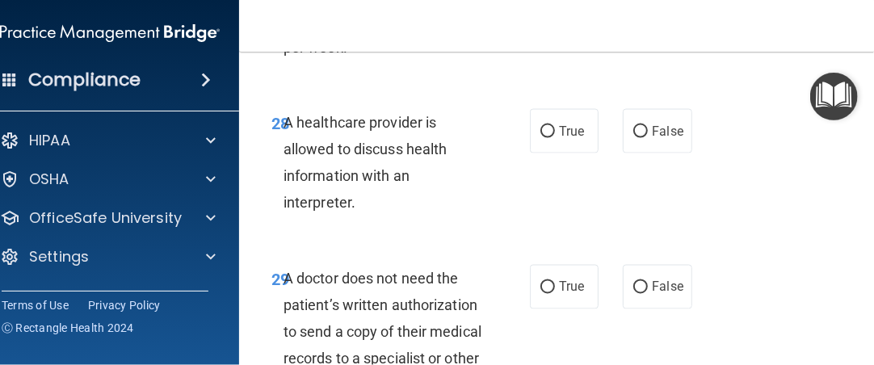
click at [478, 89] on div "28 A healthcare provider is allowed to discuss health information with an inter…" at bounding box center [566, 167] width 614 height 156
click at [503, 362] on div "29 A doctor does not need the patient’s written authorization to send a copy of…" at bounding box center [400, 336] width 307 height 142
click at [503, 341] on div "29 A doctor does not need the patient’s written authorization to send a copy of…" at bounding box center [400, 336] width 307 height 142
click at [515, 360] on div "29 A doctor does not need the patient’s written authorization to send a copy of…" at bounding box center [400, 336] width 307 height 142
click at [463, 308] on div "A doctor does not need the patient’s written authorization to send a copy of th…" at bounding box center [389, 332] width 212 height 134
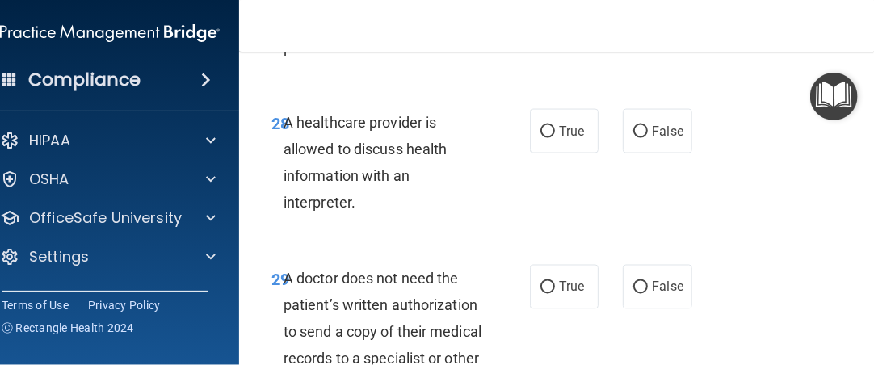
drag, startPoint x: 500, startPoint y: 359, endPoint x: 505, endPoint y: 351, distance: 9.4
click at [500, 364] on div "29 A doctor does not need the patient’s written authorization to send a copy of…" at bounding box center [400, 336] width 307 height 142
click at [510, 320] on div "29 A doctor does not need the patient’s written authorization to send a copy of…" at bounding box center [400, 336] width 307 height 142
click at [413, 288] on div "A doctor does not need the patient’s written authorization to send a copy of th…" at bounding box center [389, 332] width 212 height 134
click at [492, 357] on div "29 A doctor does not need the patient’s written authorization to send a copy of…" at bounding box center [400, 336] width 307 height 142
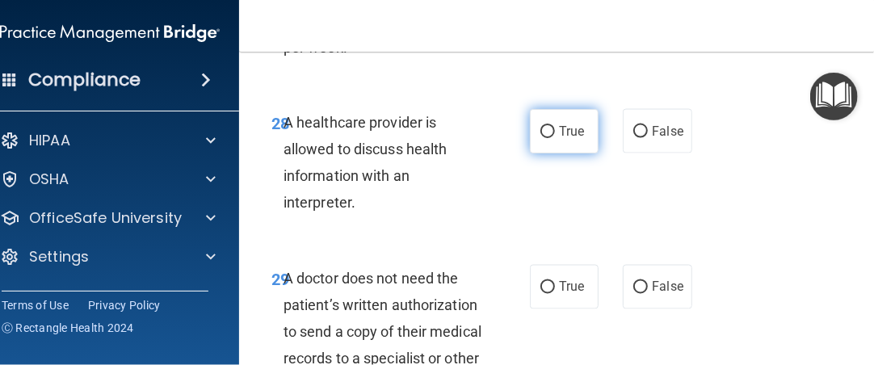
click at [540, 126] on input "True" at bounding box center [547, 132] width 15 height 12
radio input "true"
drag, startPoint x: 497, startPoint y: 358, endPoint x: 496, endPoint y: 371, distance: 12.9
click at [496, 365] on html "Compliance HIPAA Documents and Policies Report an Incident Business Associates …" at bounding box center [437, 182] width 874 height 365
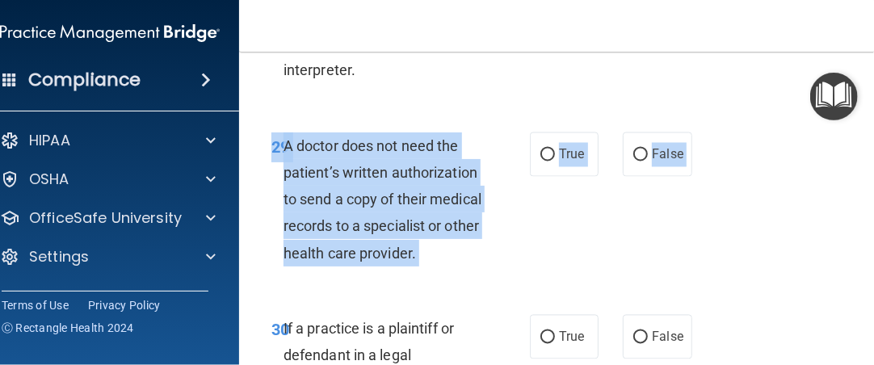
scroll to position [5357, 0]
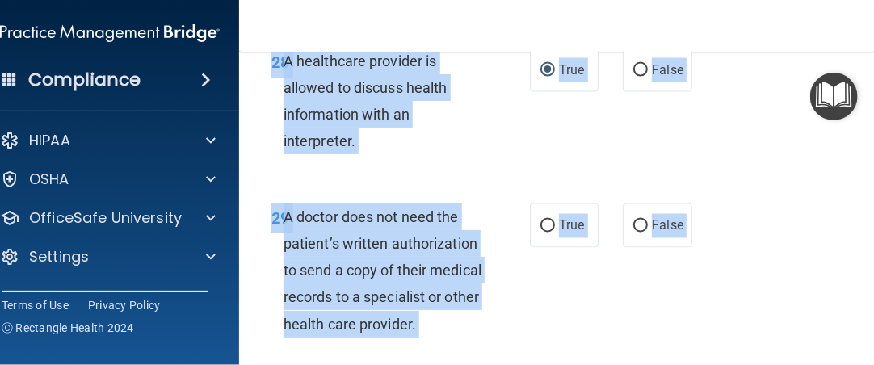
drag, startPoint x: 508, startPoint y: 358, endPoint x: 505, endPoint y: 142, distance: 216.4
click at [568, 274] on div "29 A doctor does not need the patient’s written authorization to send a copy of…" at bounding box center [566, 274] width 614 height 182
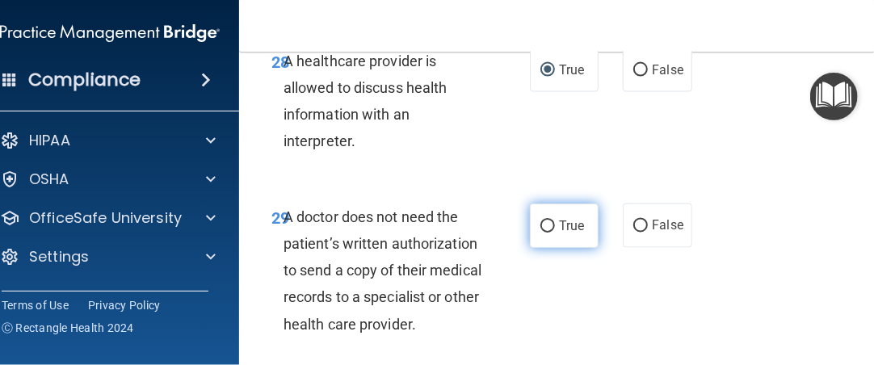
click at [543, 220] on input "True" at bounding box center [547, 226] width 15 height 12
radio input "true"
click at [459, 281] on div "A doctor does not need the patient’s written authorization to send a copy of th…" at bounding box center [389, 270] width 212 height 134
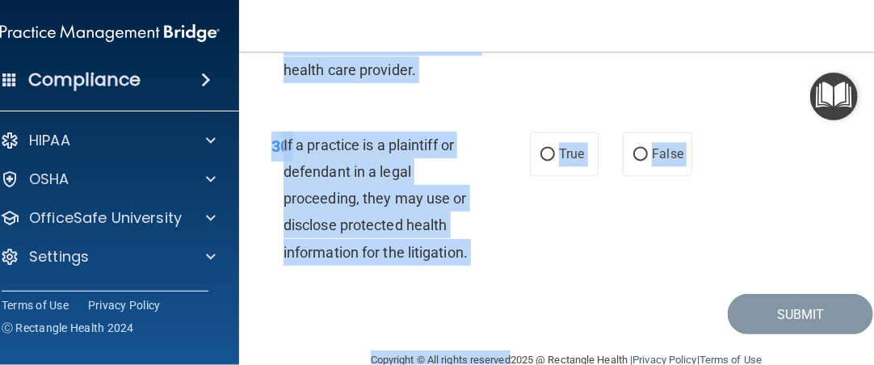
scroll to position [5619, 0]
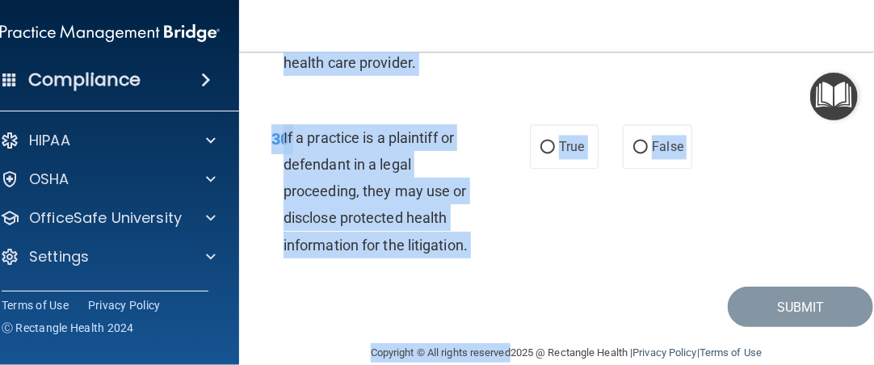
drag, startPoint x: 494, startPoint y: 332, endPoint x: 494, endPoint y: 353, distance: 21.0
click at [494, 353] on main "- The HIPAA Quiz #2 This quiz doesn’t expire until [DATE]. Are you sure you wan…" at bounding box center [566, 208] width 654 height 313
click at [518, 287] on div "Submit" at bounding box center [566, 307] width 614 height 41
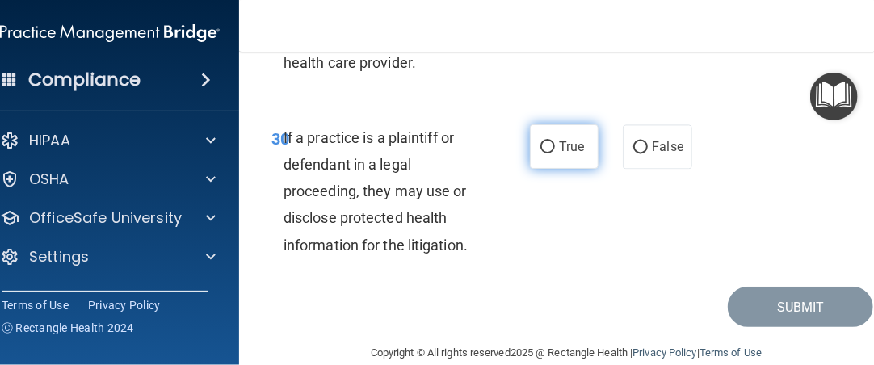
click at [540, 141] on input "True" at bounding box center [547, 147] width 15 height 12
radio input "true"
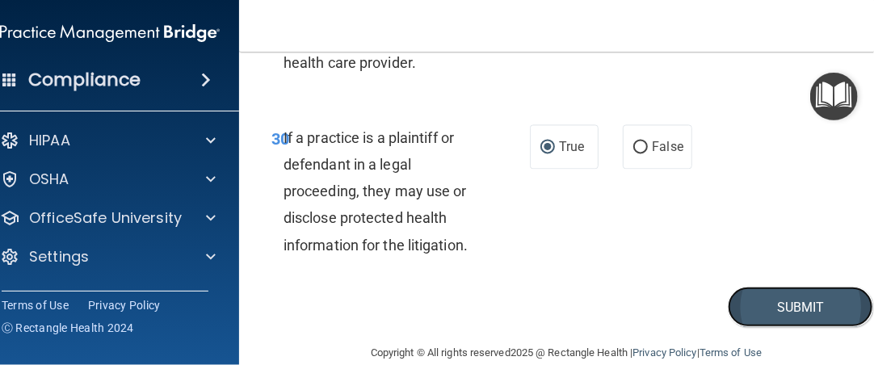
click at [790, 287] on button "Submit" at bounding box center [799, 307] width 145 height 41
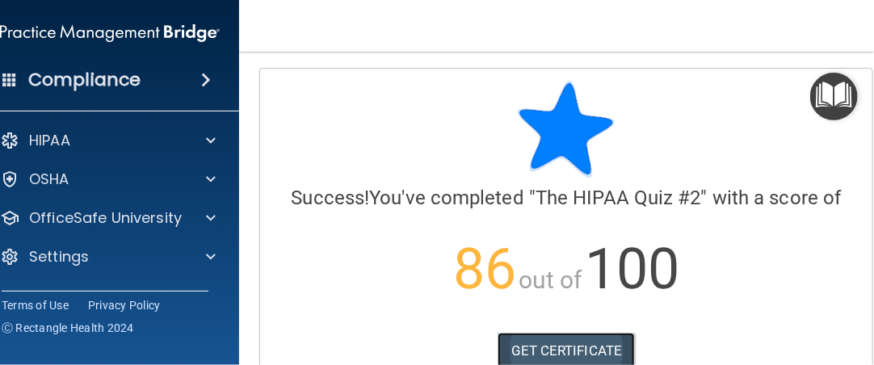
click at [579, 344] on link "GET CERTIFICATE" at bounding box center [566, 351] width 138 height 36
